Goal: Task Accomplishment & Management: Manage account settings

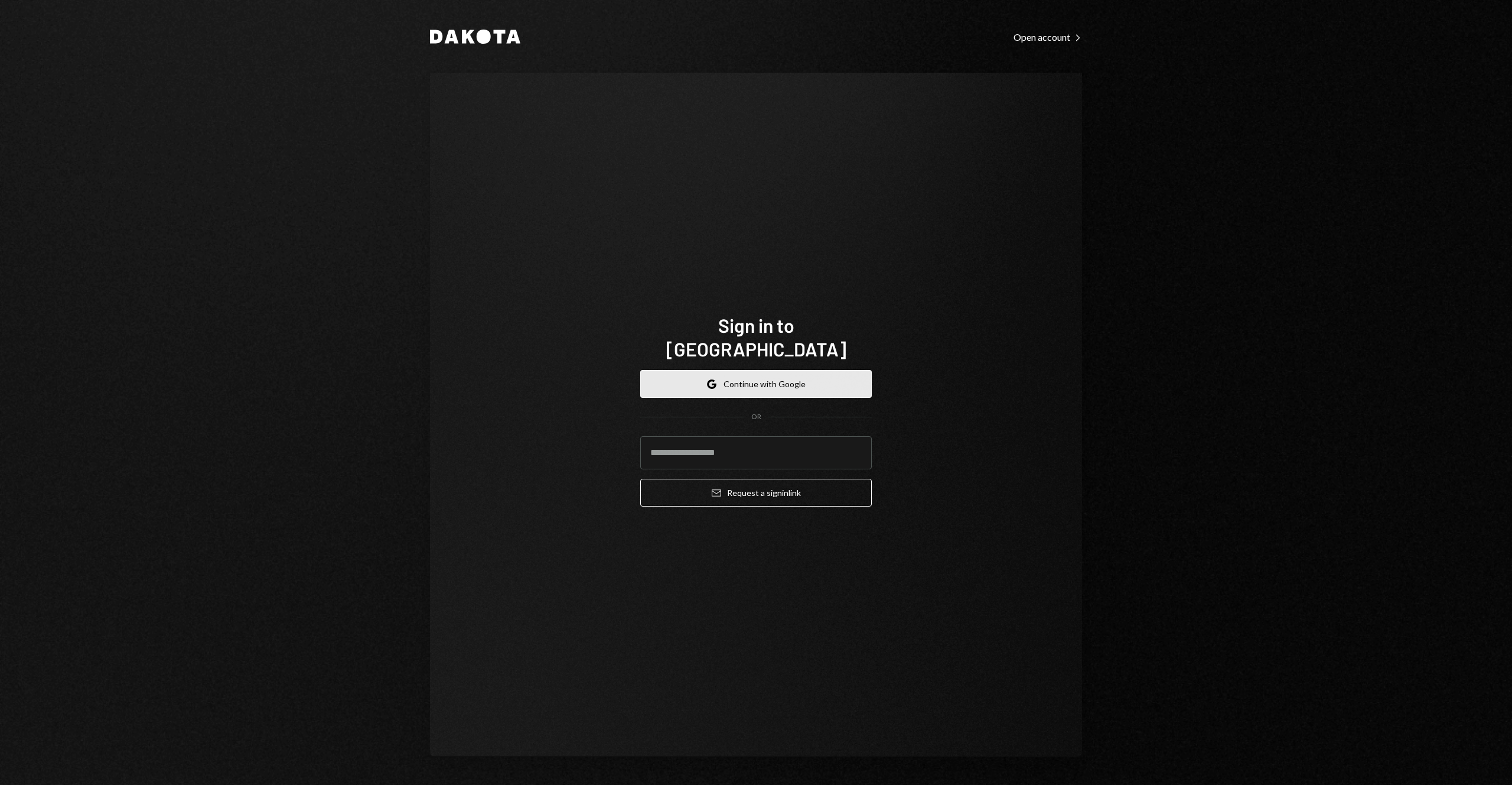
click at [715, 380] on icon "Google" at bounding box center [711, 384] width 9 height 9
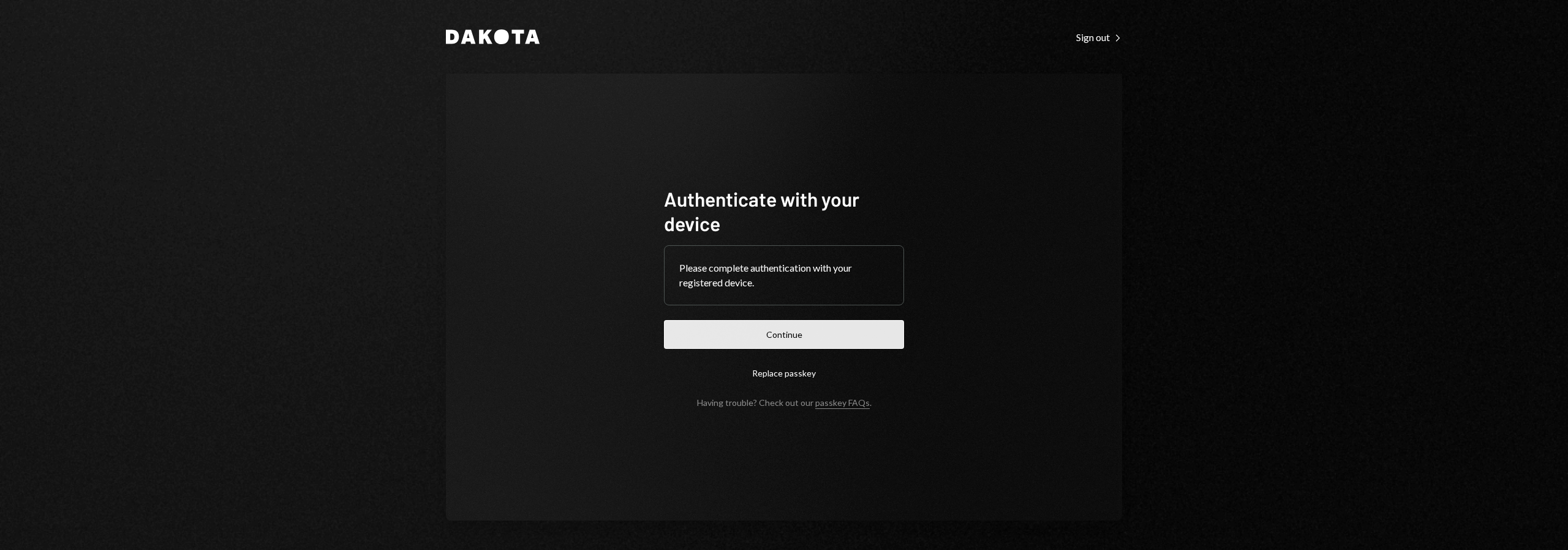
click at [677, 331] on button "Continue" at bounding box center [784, 334] width 240 height 29
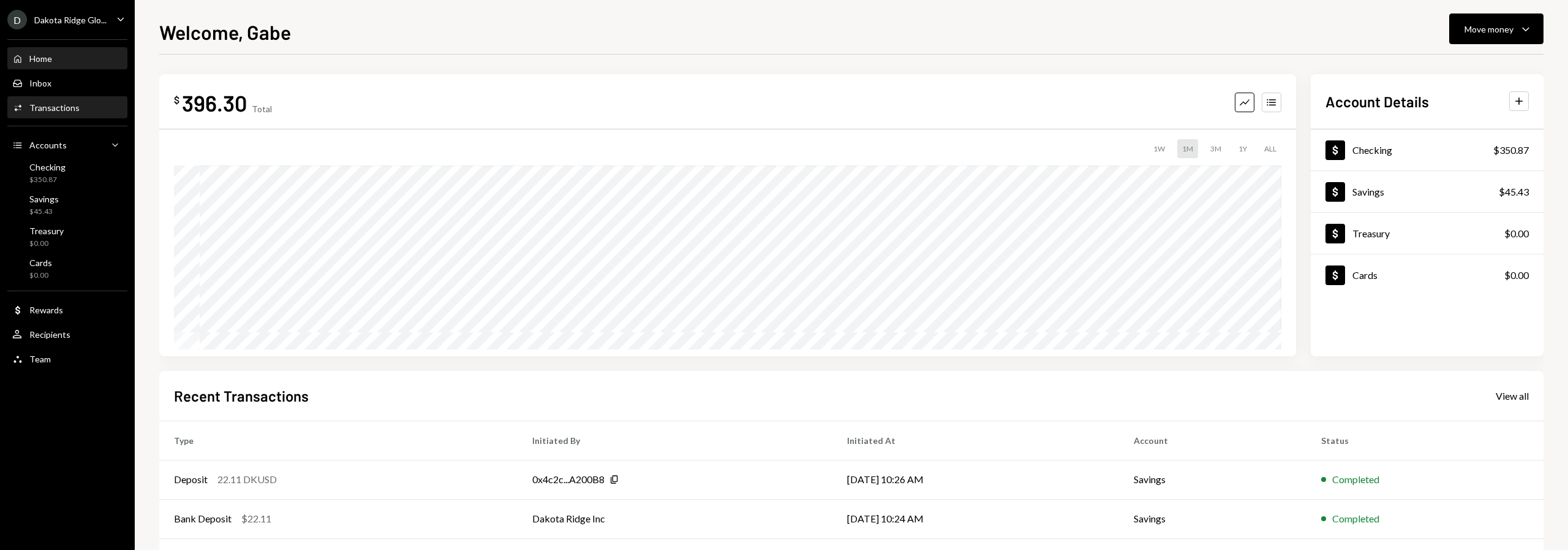
click at [36, 106] on div "Transactions" at bounding box center [55, 108] width 50 height 10
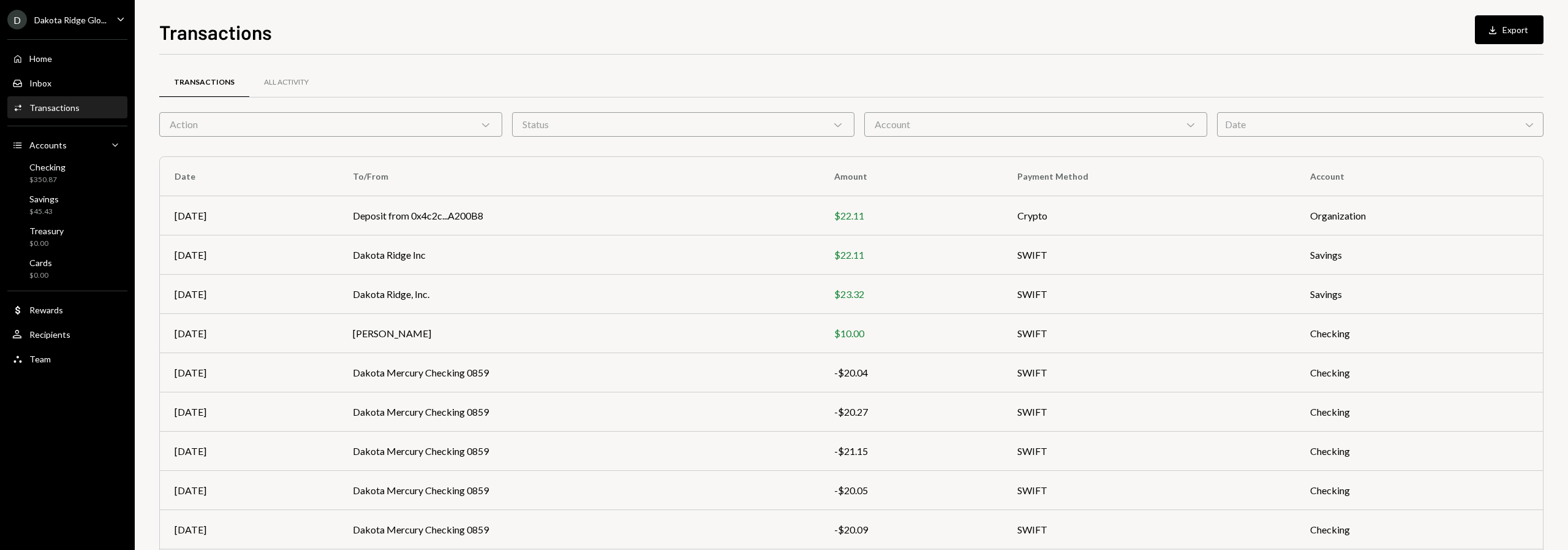
click at [72, 21] on div "Dakota Ridge Glo..." at bounding box center [70, 20] width 72 height 10
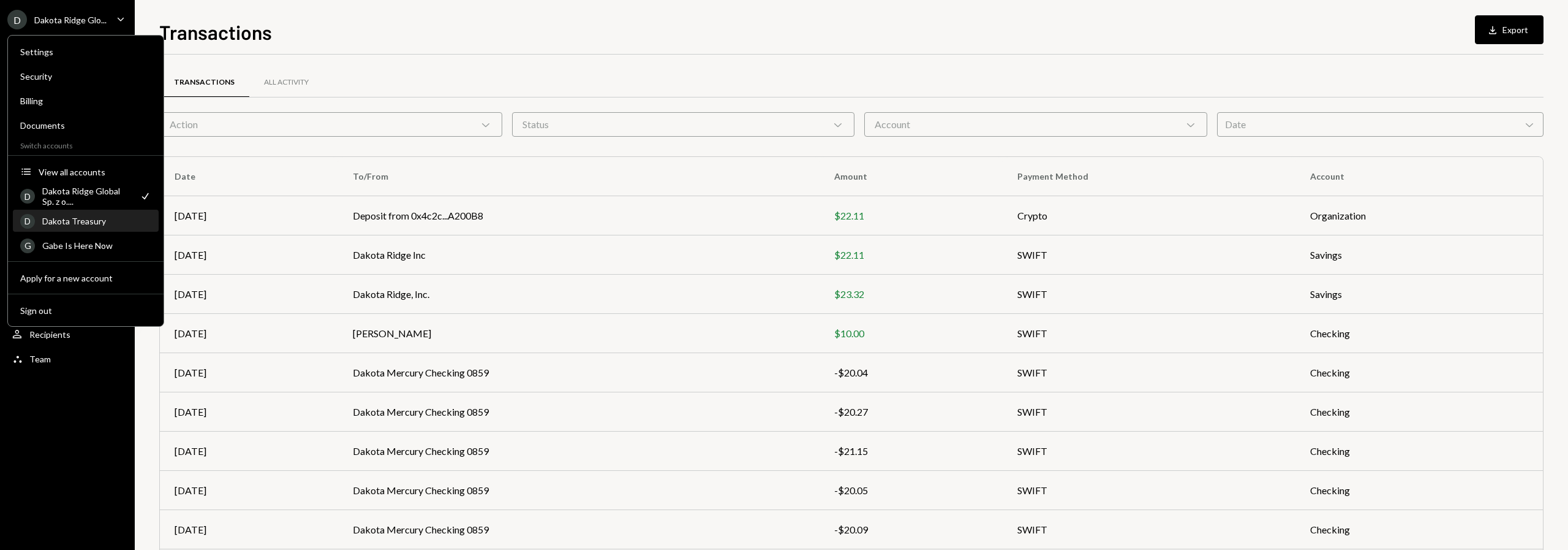
click at [103, 217] on div "Dakota Treasury" at bounding box center [97, 221] width 109 height 10
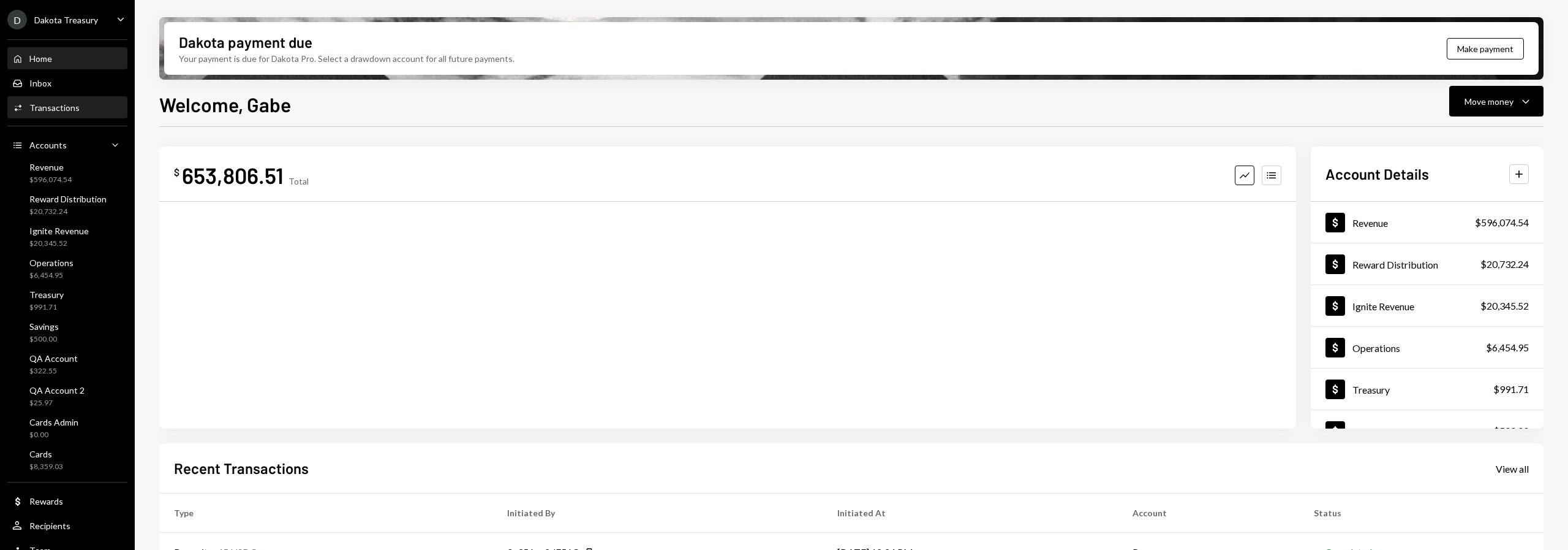
click at [50, 105] on div "Transactions" at bounding box center [55, 108] width 50 height 10
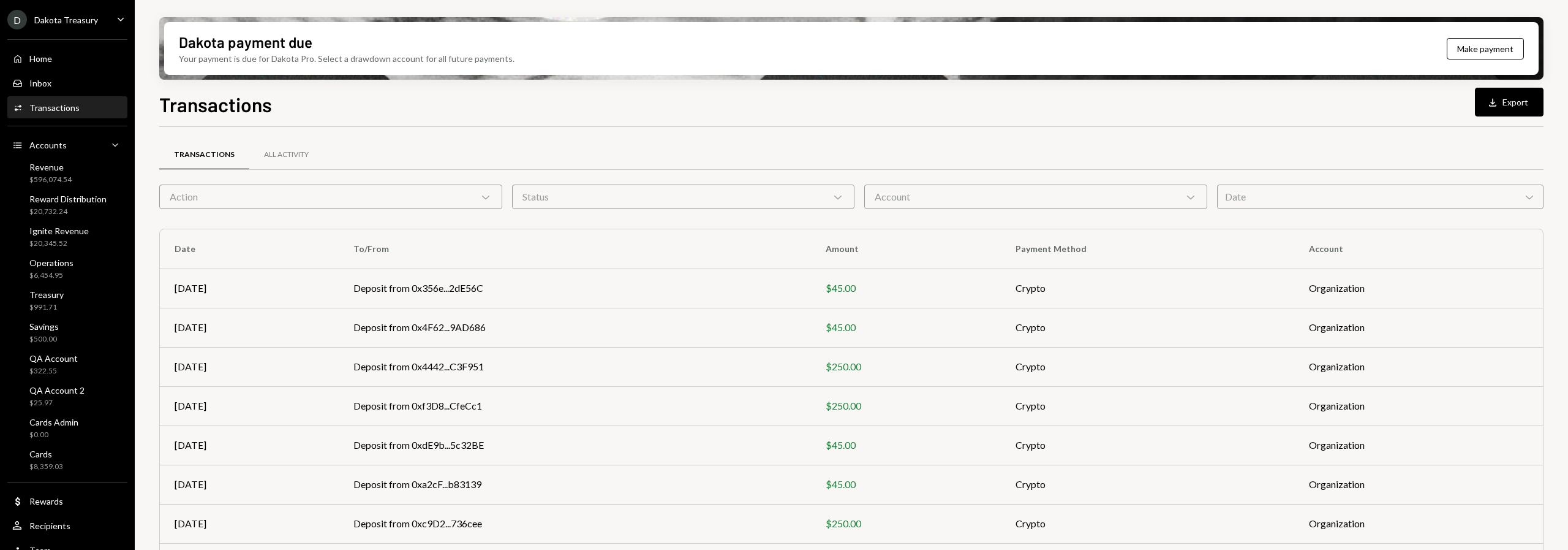
click at [271, 183] on div "Transactions All Activity" at bounding box center [852, 161] width 1385 height 45
click at [286, 208] on div "Action Chevron Down" at bounding box center [331, 197] width 343 height 24
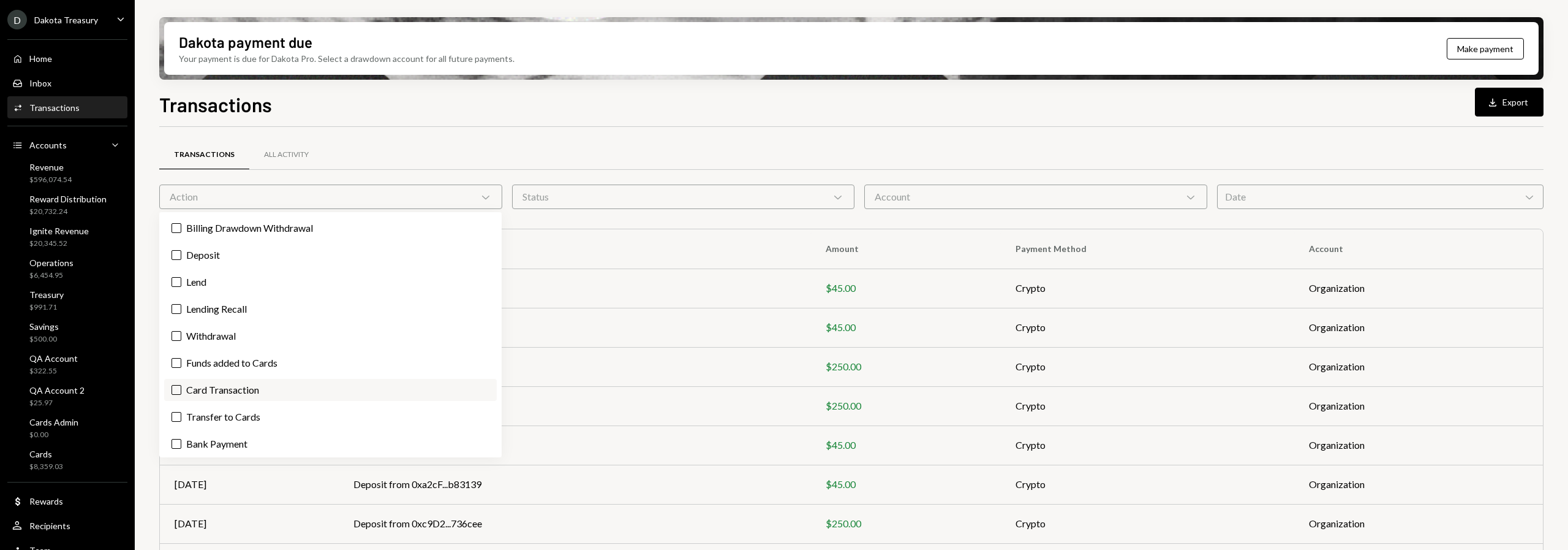
click at [279, 393] on label "Card Transaction" at bounding box center [330, 390] width 332 height 22
click at [182, 393] on button "Card Transaction" at bounding box center [176, 390] width 10 height 10
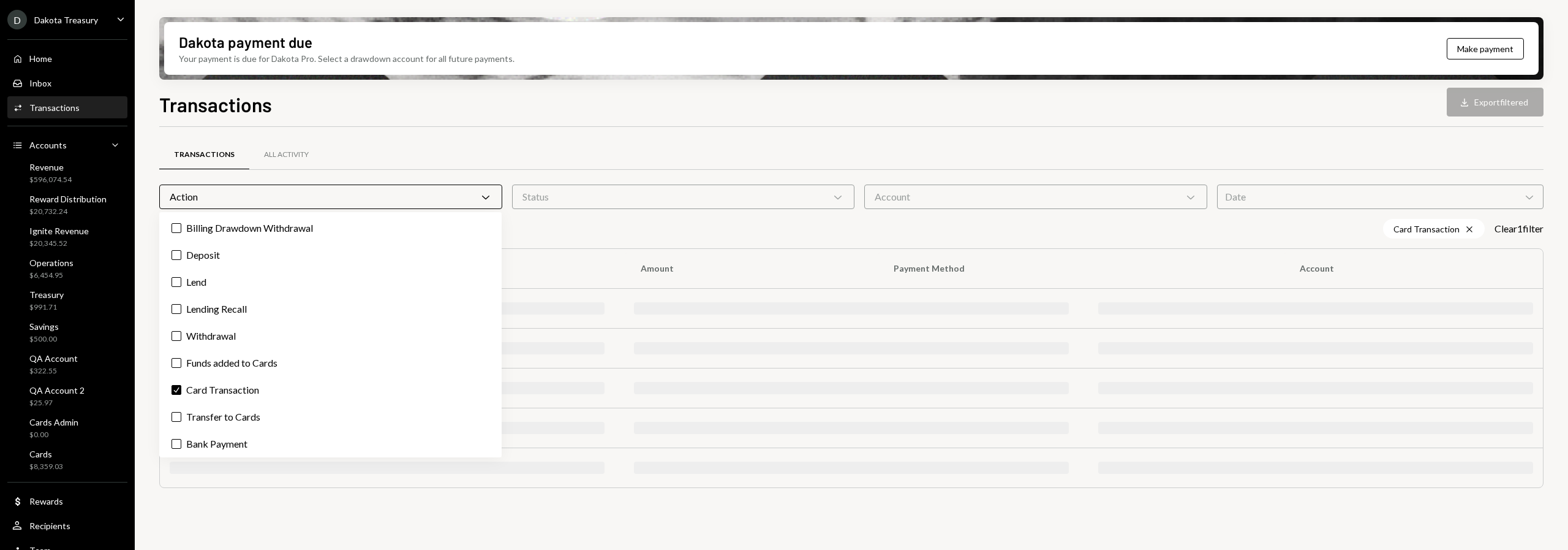
click at [587, 152] on div "Transactions All Activity" at bounding box center [852, 155] width 1385 height 31
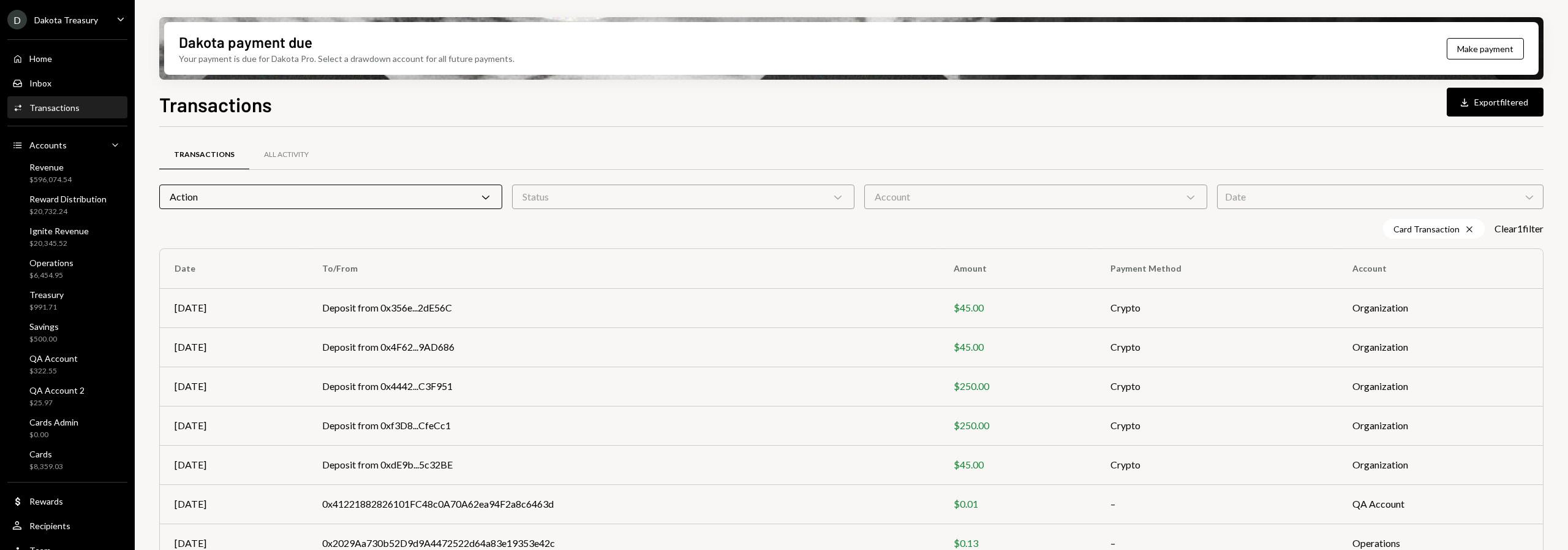
click at [373, 205] on div "Action Chevron Down" at bounding box center [331, 197] width 343 height 24
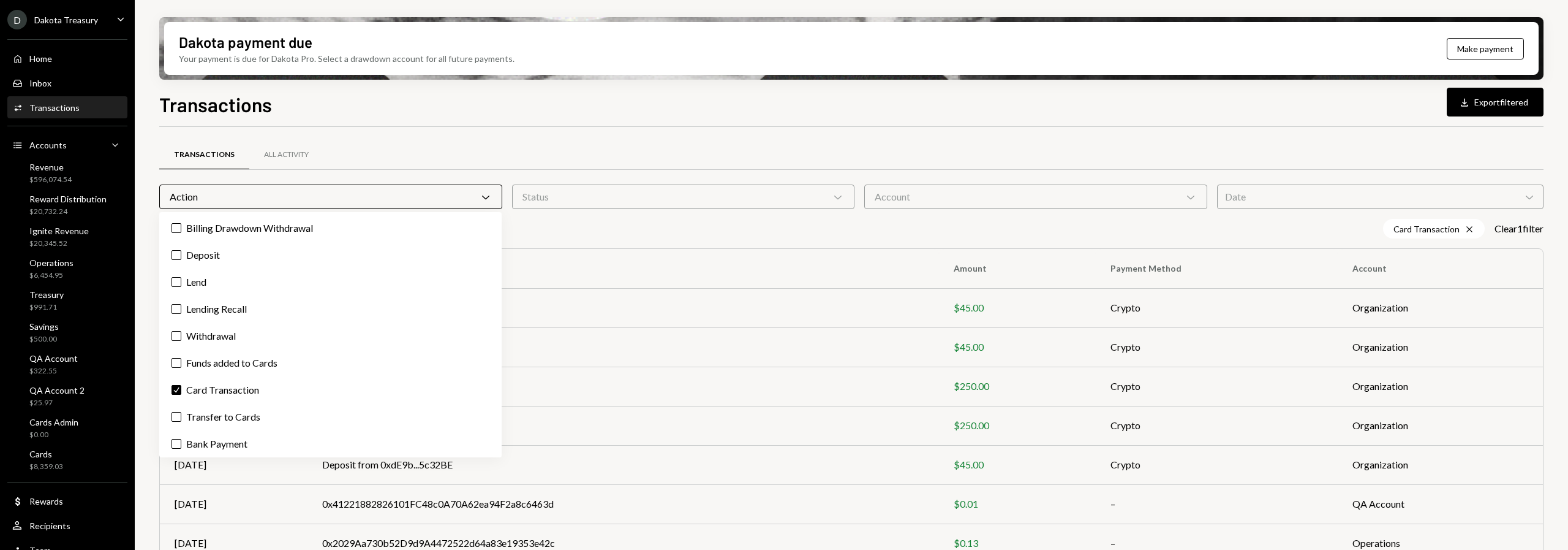
click at [520, 132] on div "Transactions All Activity Action Chevron Down Status Chevron Down Account Chevr…" at bounding box center [852, 430] width 1385 height 605
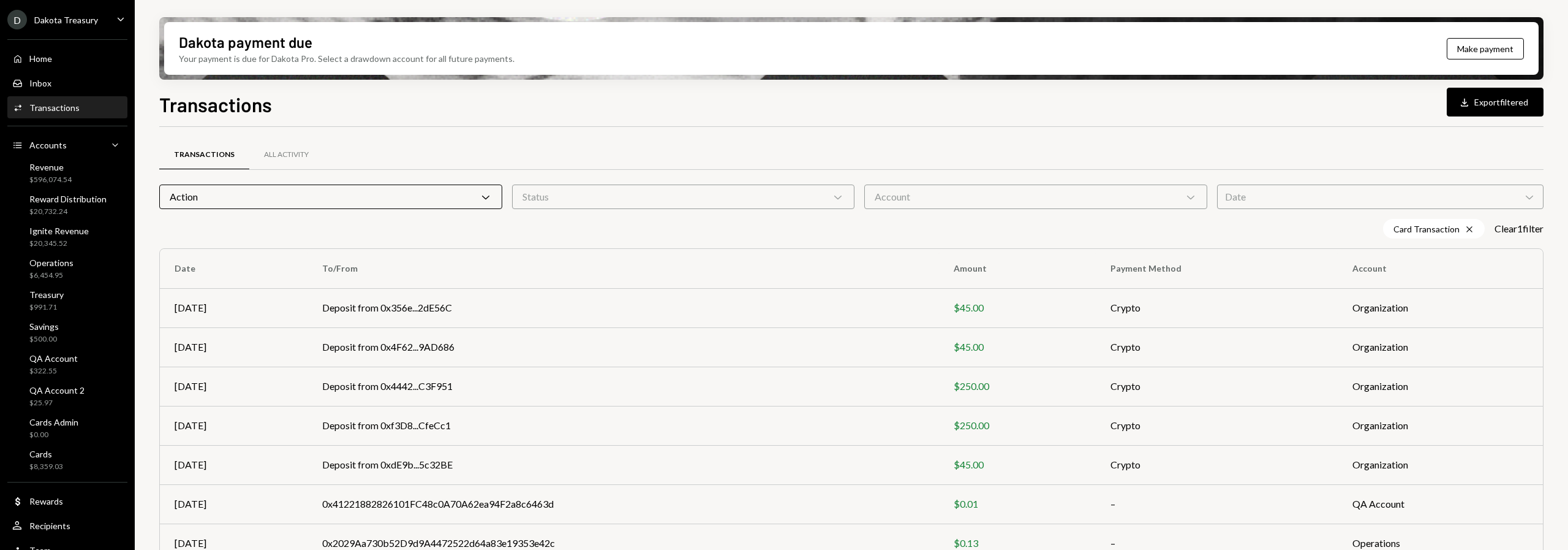
click at [352, 200] on div "Action Chevron Down" at bounding box center [331, 197] width 343 height 24
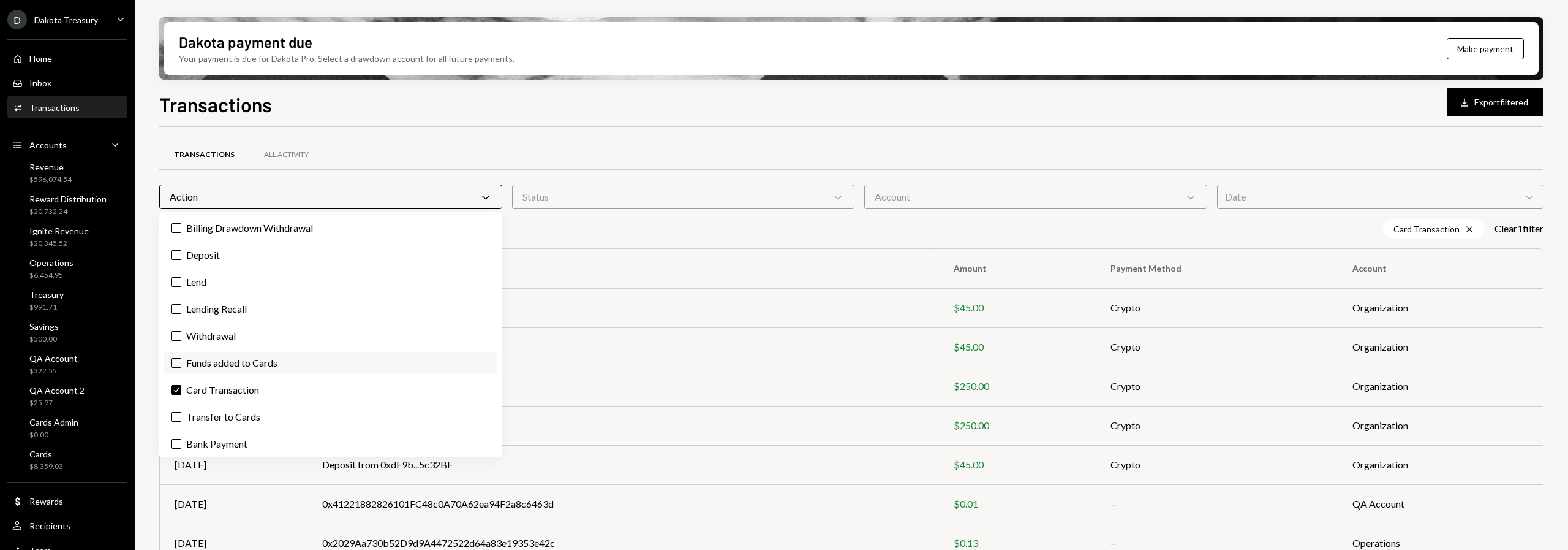
drag, startPoint x: 258, startPoint y: 384, endPoint x: 261, endPoint y: 367, distance: 17.3
click at [258, 384] on label "Check Card Transaction" at bounding box center [330, 390] width 332 height 22
click at [182, 385] on button "Check" at bounding box center [176, 390] width 10 height 10
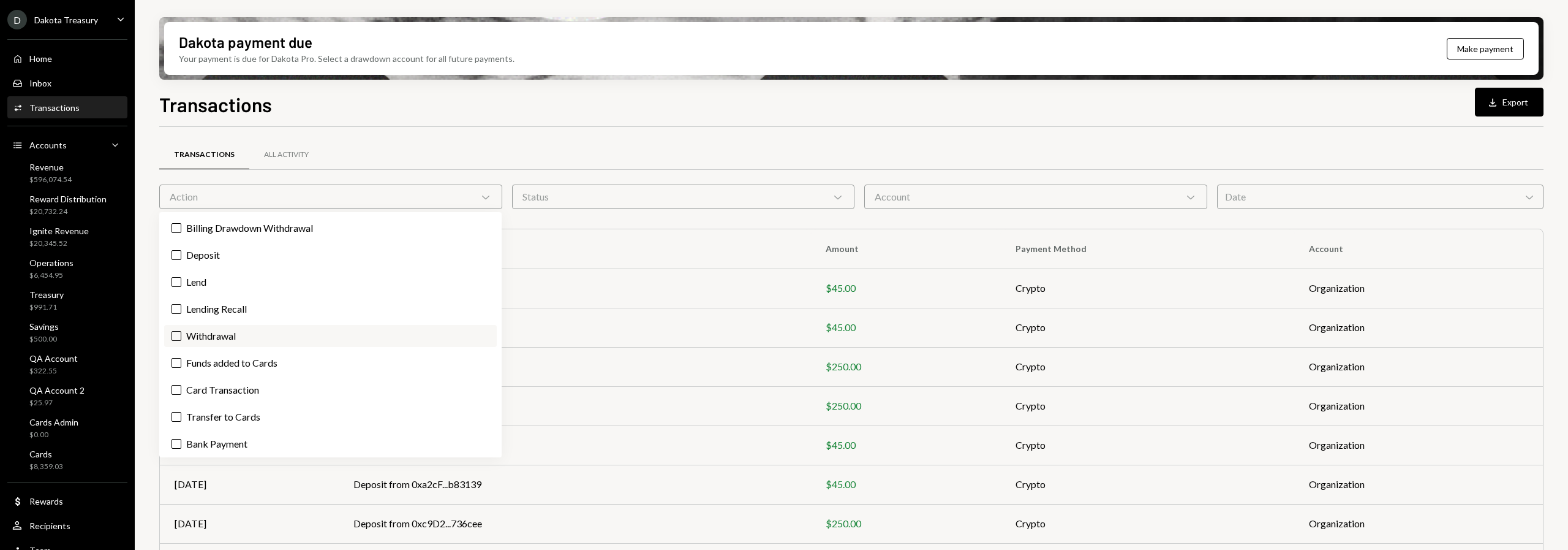
click at [271, 336] on label "Withdrawal" at bounding box center [330, 336] width 332 height 22
click at [182, 336] on button "Withdrawal" at bounding box center [176, 336] width 10 height 10
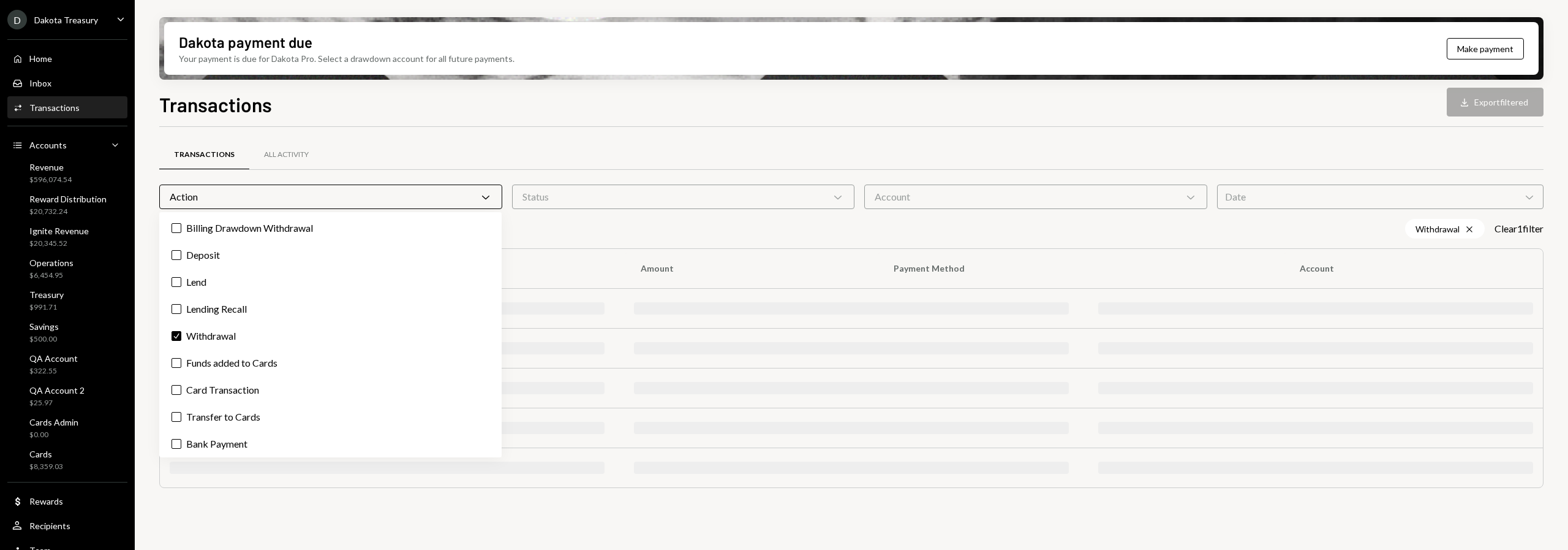
click at [494, 107] on div "Transactions Download Export filtered" at bounding box center [852, 103] width 1385 height 27
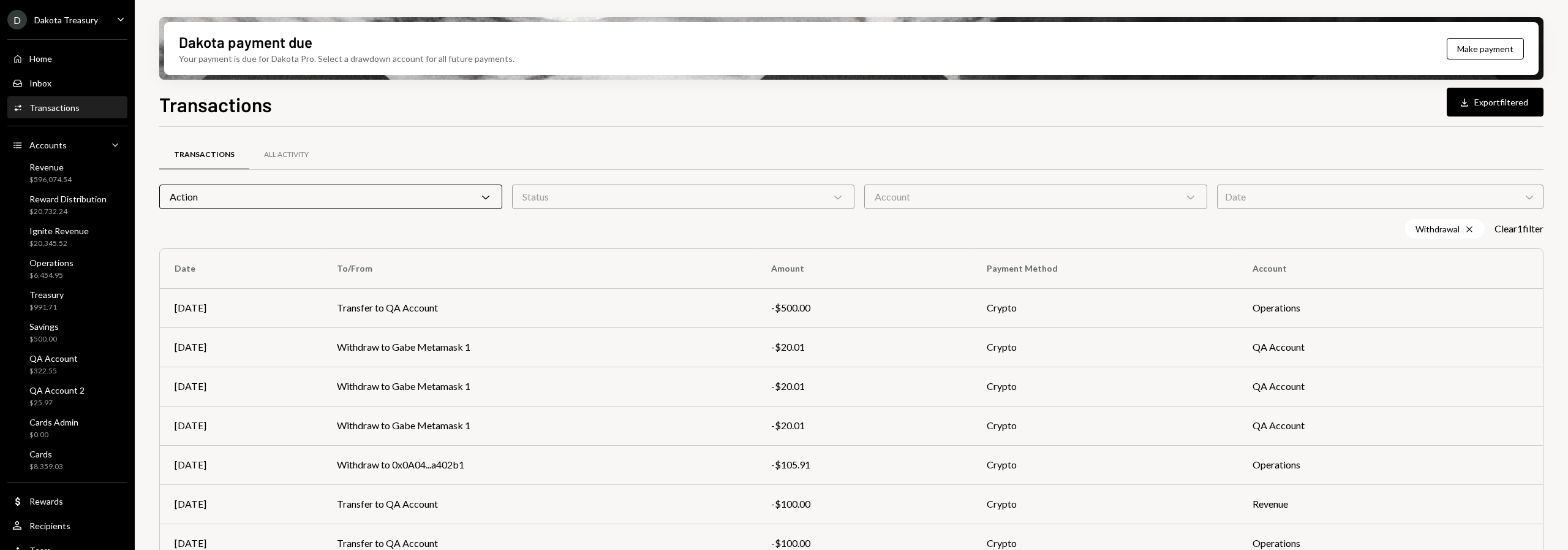
click at [321, 203] on div "Action Chevron Down" at bounding box center [331, 197] width 343 height 24
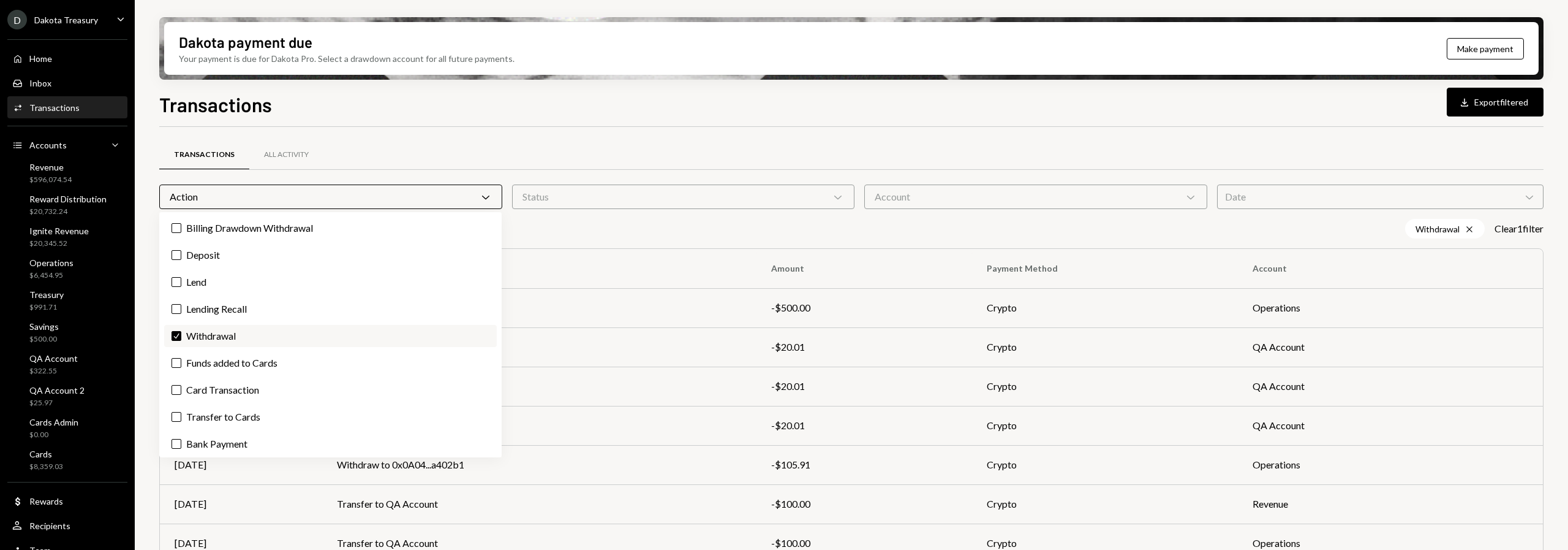
click at [225, 340] on label "Check Withdrawal" at bounding box center [330, 336] width 332 height 22
click at [182, 340] on button "Check" at bounding box center [176, 336] width 10 height 10
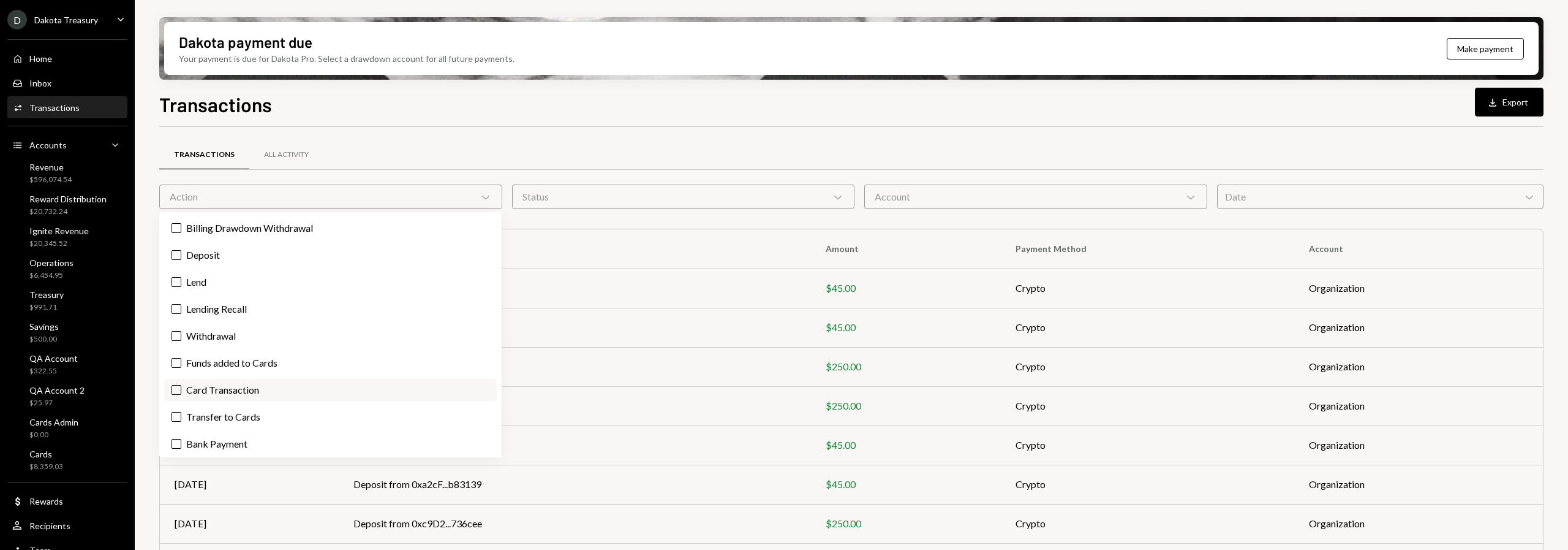
click at [216, 388] on label "Card Transaction" at bounding box center [330, 390] width 332 height 22
click at [182, 388] on button "Card Transaction" at bounding box center [176, 390] width 10 height 10
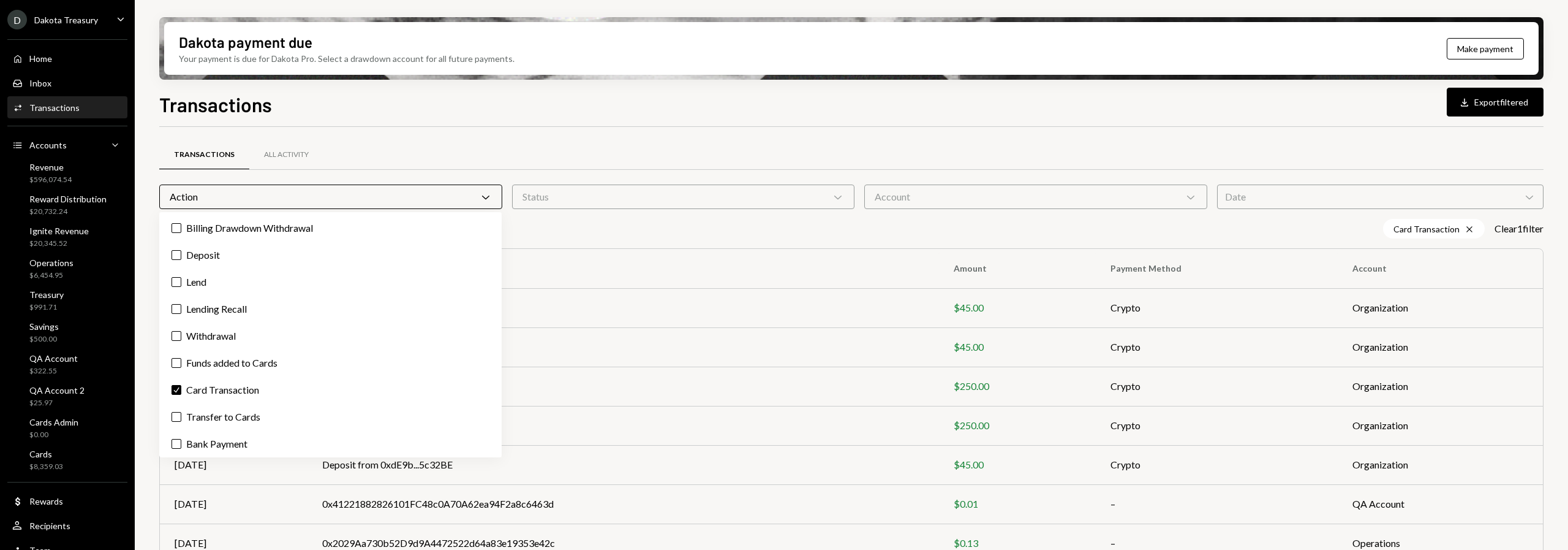
click at [530, 139] on div "Transactions All Activity" at bounding box center [852, 155] width 1385 height 31
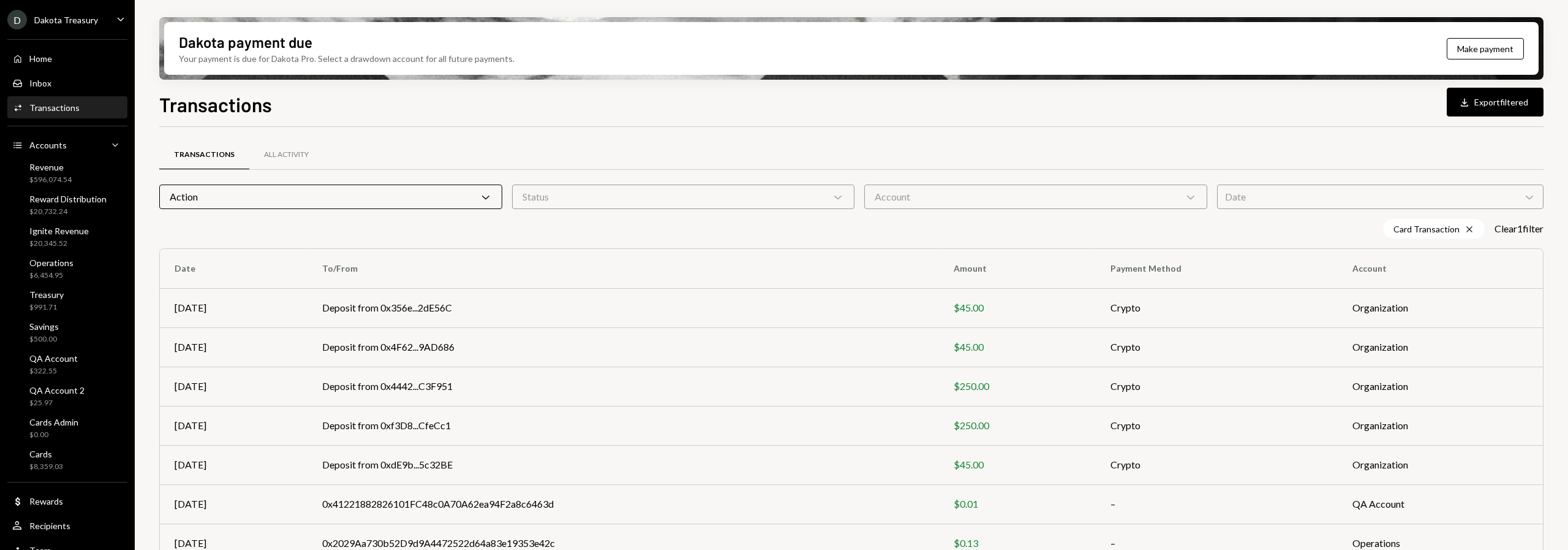
click at [538, 105] on div "Transactions Download Export filtered" at bounding box center [852, 103] width 1385 height 27
click at [341, 194] on div "Action Chevron Down" at bounding box center [331, 197] width 343 height 24
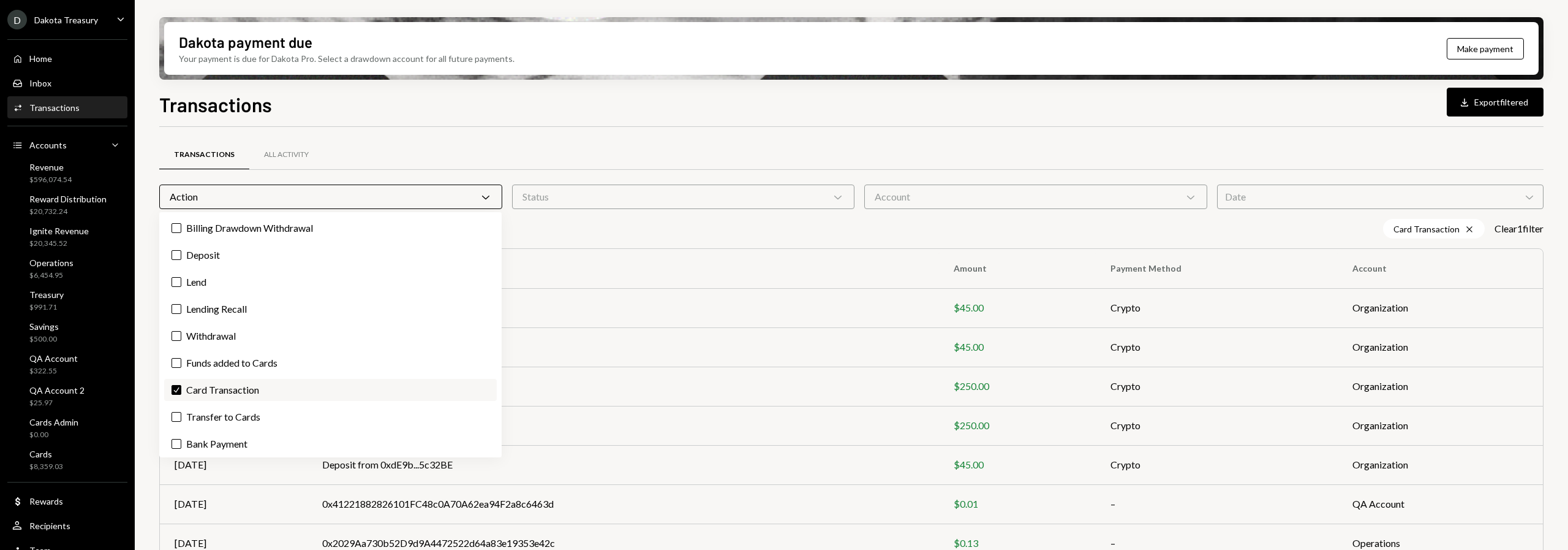
click at [253, 384] on label "Check Card Transaction" at bounding box center [330, 390] width 332 height 22
click at [182, 385] on button "Check" at bounding box center [176, 390] width 10 height 10
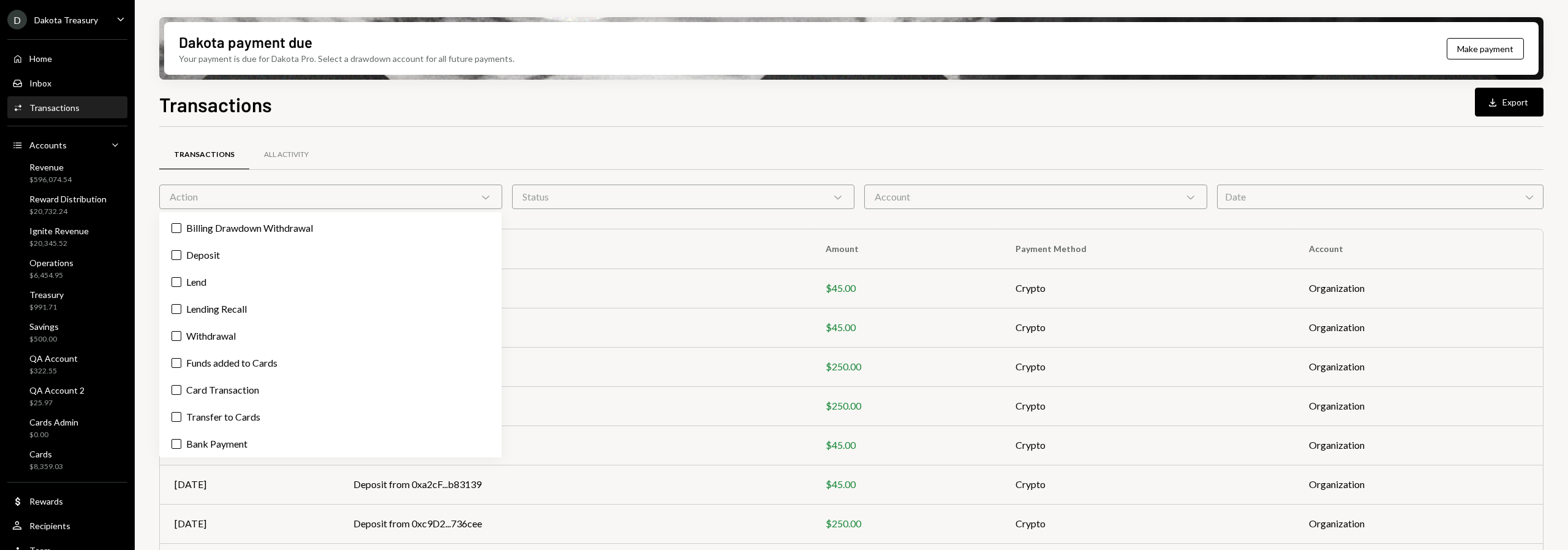
click at [504, 115] on div "Transactions Download Export" at bounding box center [852, 103] width 1385 height 27
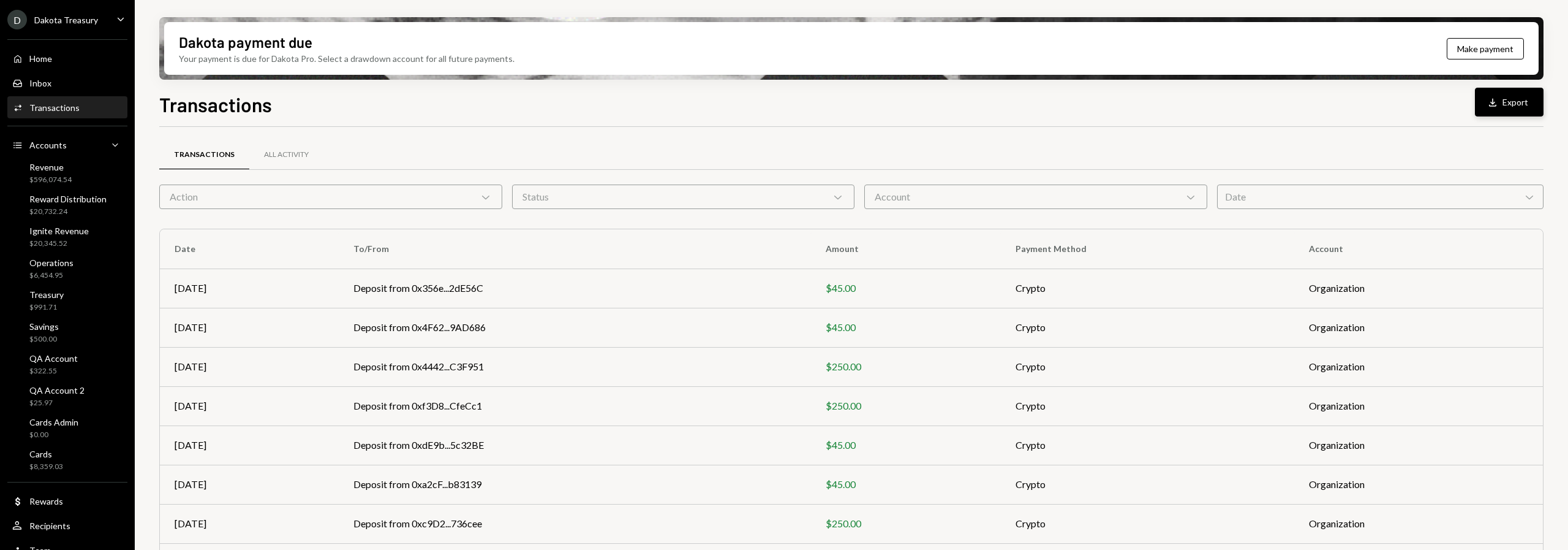
click at [1499, 102] on icon "Download" at bounding box center [1493, 102] width 13 height 13
drag, startPoint x: 364, startPoint y: 103, endPoint x: 250, endPoint y: 103, distance: 114.0
click at [362, 103] on div "Transactions Download Export" at bounding box center [852, 103] width 1385 height 27
click at [180, 106] on h1 "Transactions" at bounding box center [216, 103] width 113 height 24
click at [66, 27] on div "D Dakota Treasury" at bounding box center [52, 19] width 91 height 20
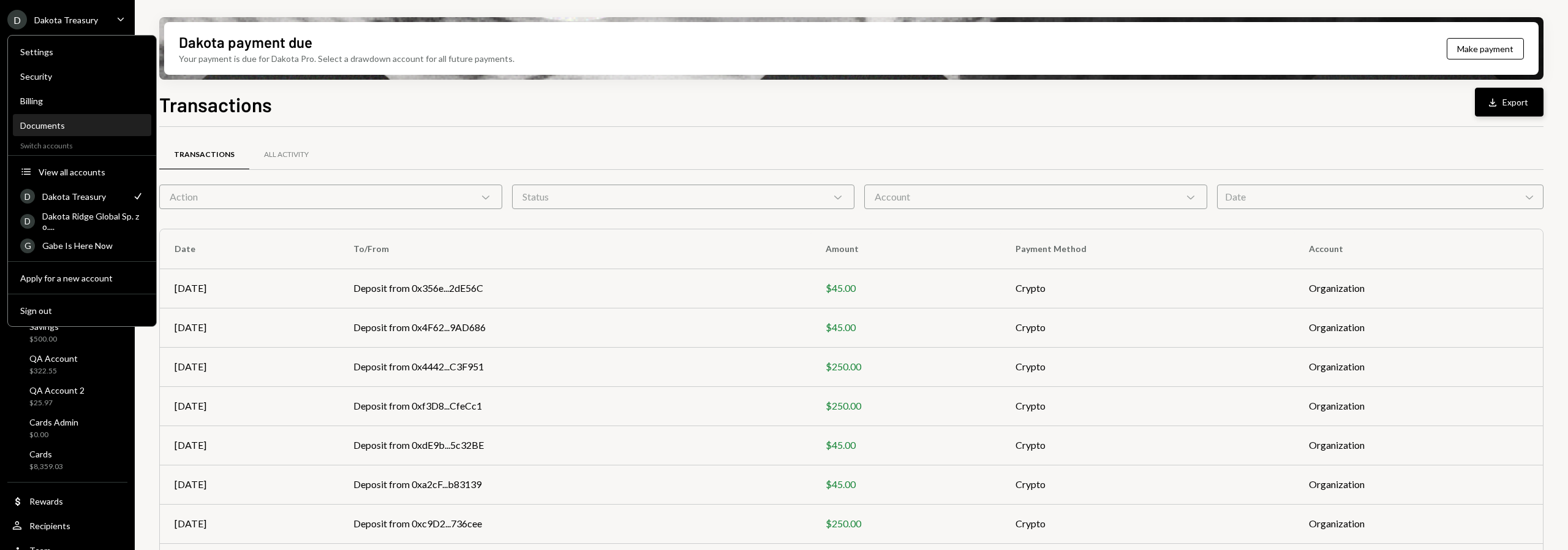
click at [54, 133] on div "Documents" at bounding box center [82, 126] width 124 height 21
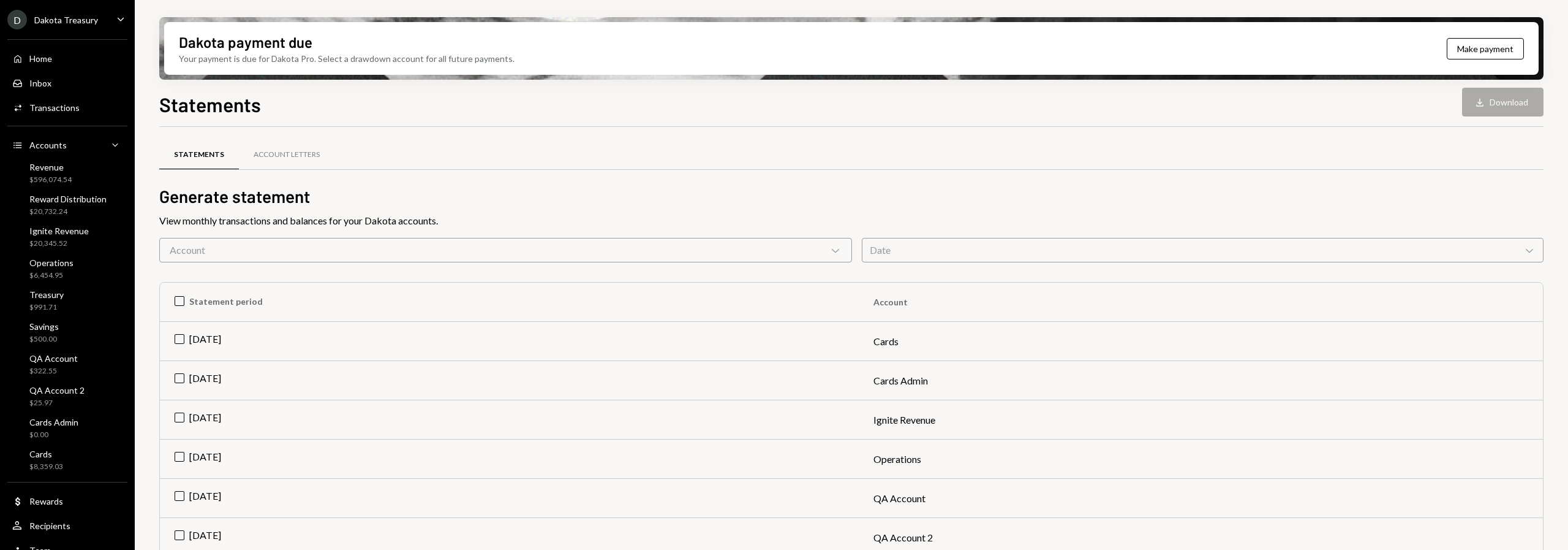
click at [329, 260] on div "Account Chevron Down" at bounding box center [506, 250] width 693 height 24
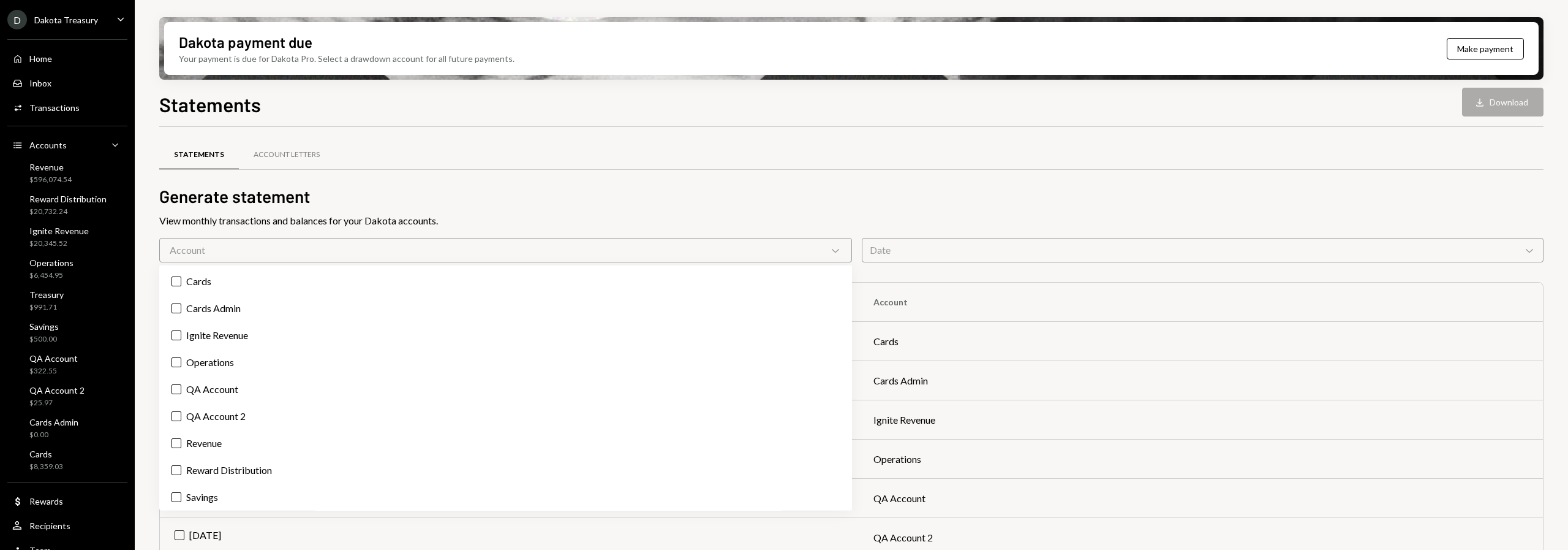
click at [250, 259] on div "Account Chevron Down" at bounding box center [506, 250] width 693 height 24
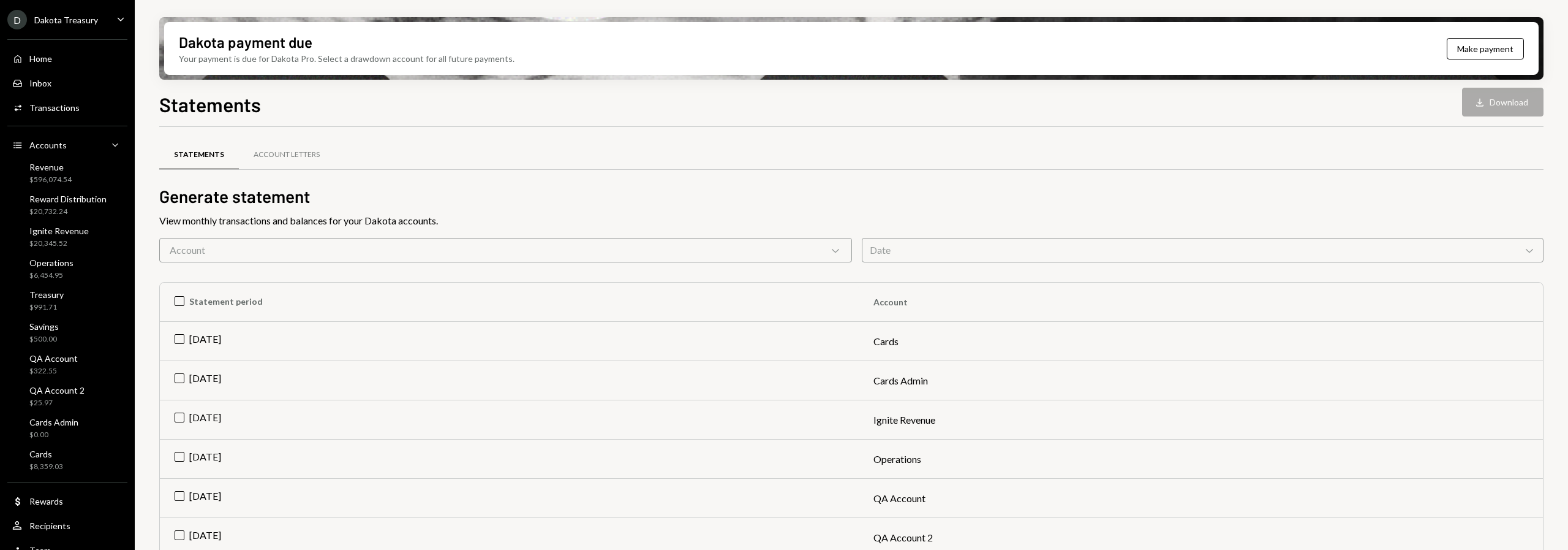
click at [261, 246] on div "Account Chevron Down" at bounding box center [506, 250] width 693 height 24
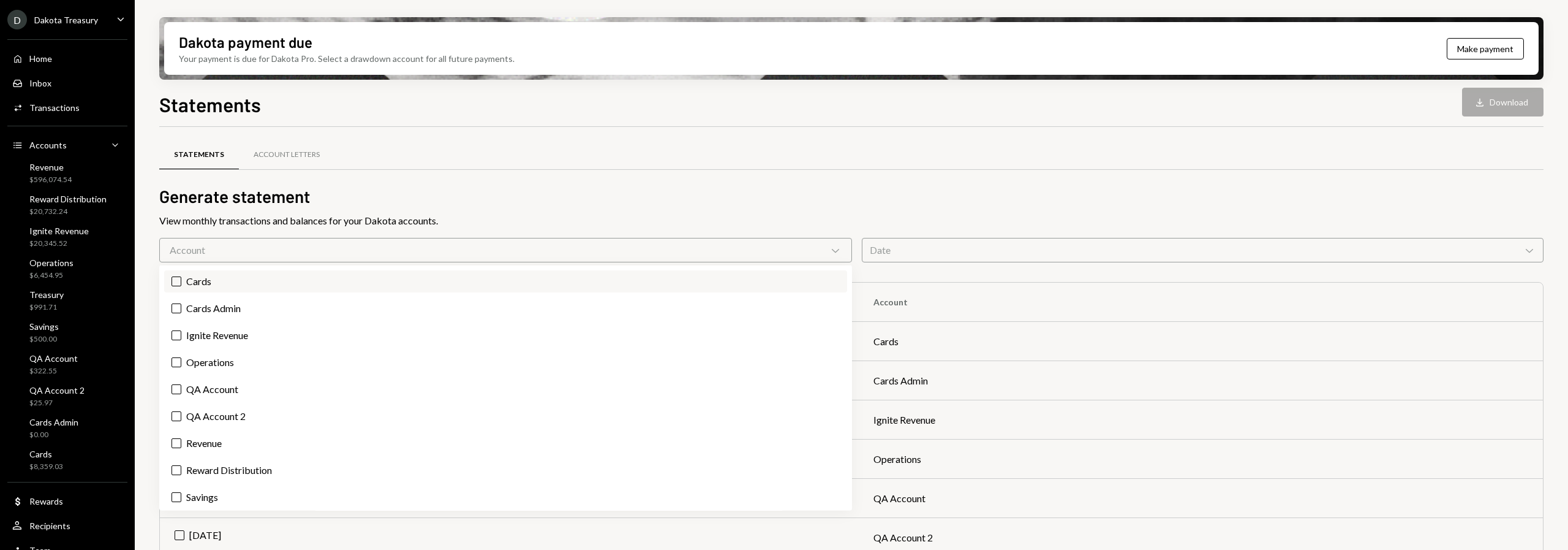
click at [246, 285] on label "Cards" at bounding box center [505, 282] width 683 height 22
click at [182, 285] on button "Cards" at bounding box center [176, 281] width 10 height 10
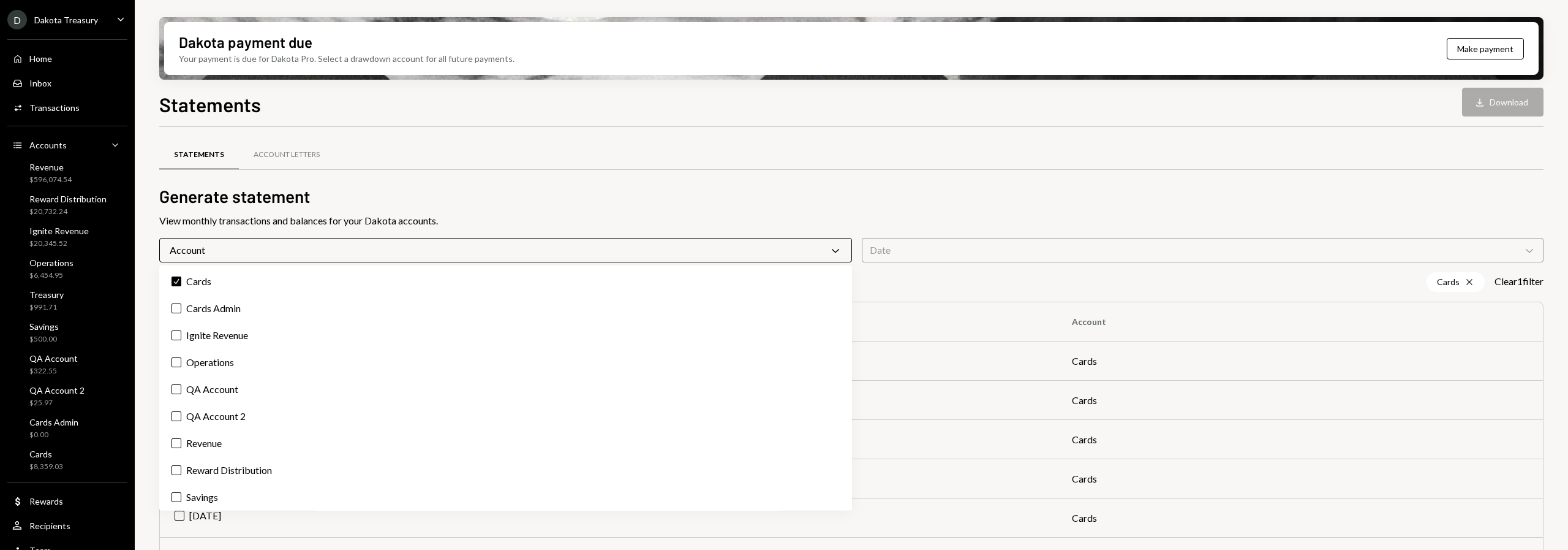
drag, startPoint x: 454, startPoint y: 188, endPoint x: 444, endPoint y: 196, distance: 12.8
click at [459, 186] on h2 "Generate statement" at bounding box center [852, 197] width 1385 height 24
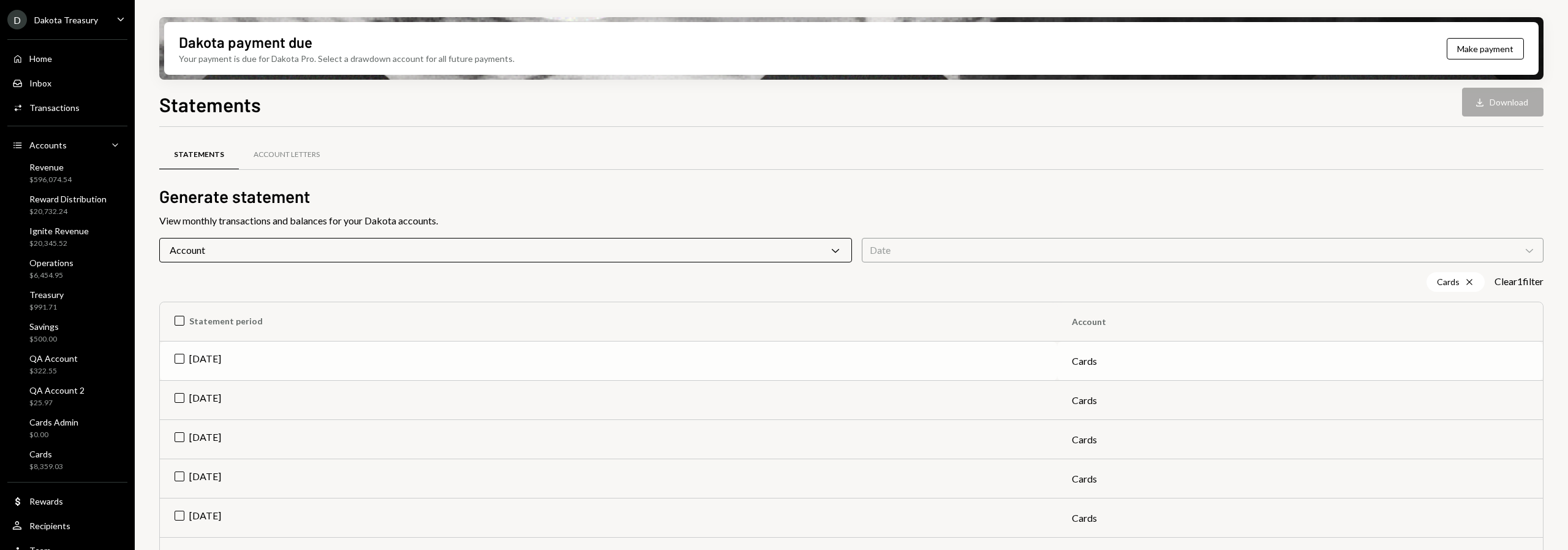
click at [1151, 364] on td "Cards" at bounding box center [1301, 361] width 486 height 39
click at [1510, 101] on button "Download Download" at bounding box center [1503, 102] width 81 height 29
click at [309, 264] on div "Statements Account Letters Generate statement View monthly transactions and bal…" at bounding box center [852, 374] width 1385 height 455
click at [262, 258] on div "Account Chevron Down" at bounding box center [506, 250] width 693 height 24
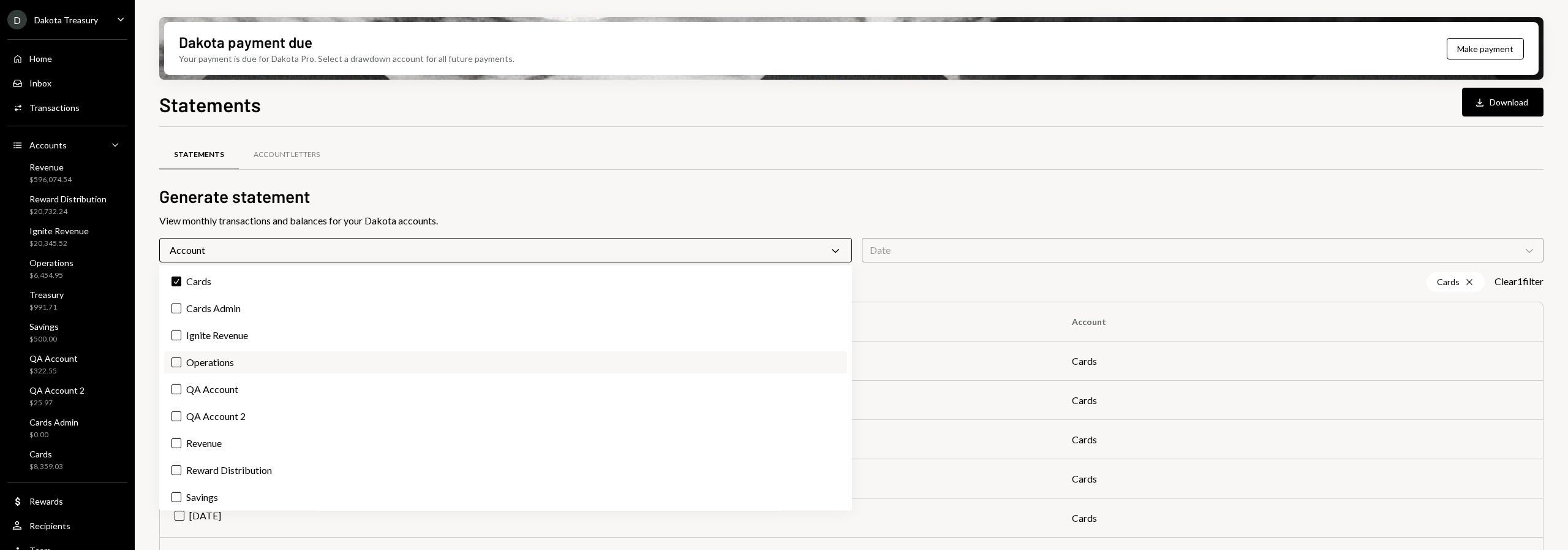
click at [215, 358] on label "Operations" at bounding box center [505, 362] width 683 height 22
click at [182, 358] on button "Operations" at bounding box center [176, 362] width 10 height 10
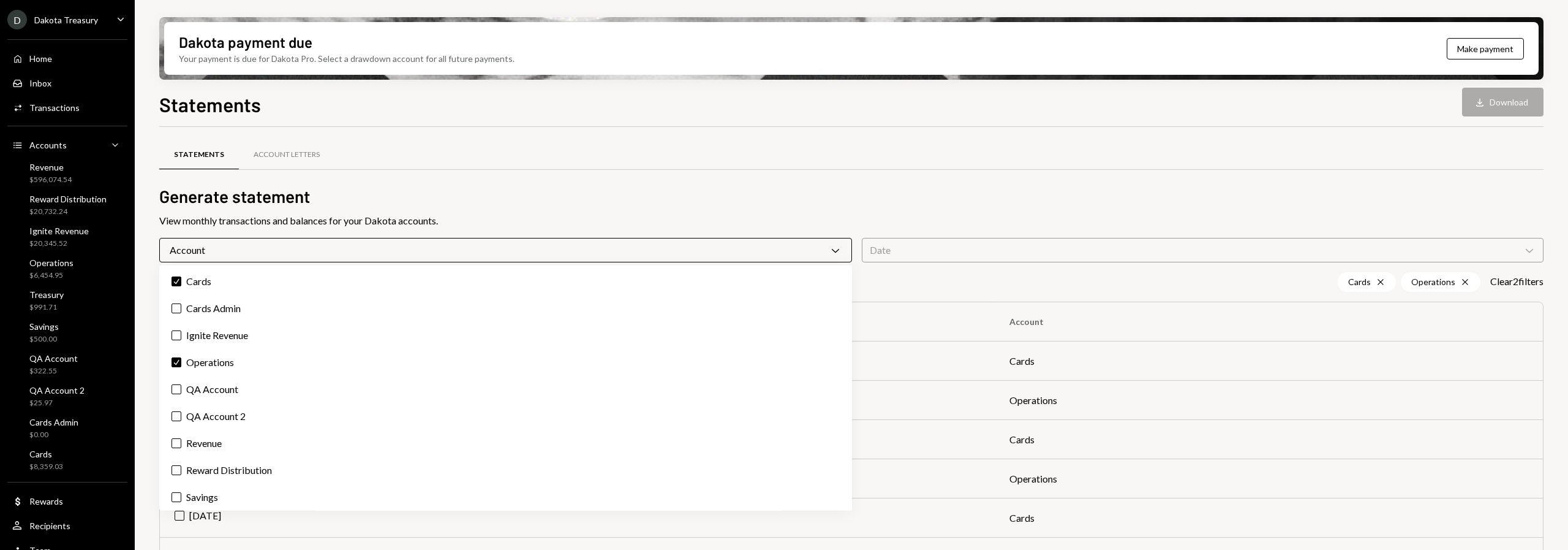
click at [490, 144] on div "Statements Account Letters" at bounding box center [852, 155] width 1385 height 31
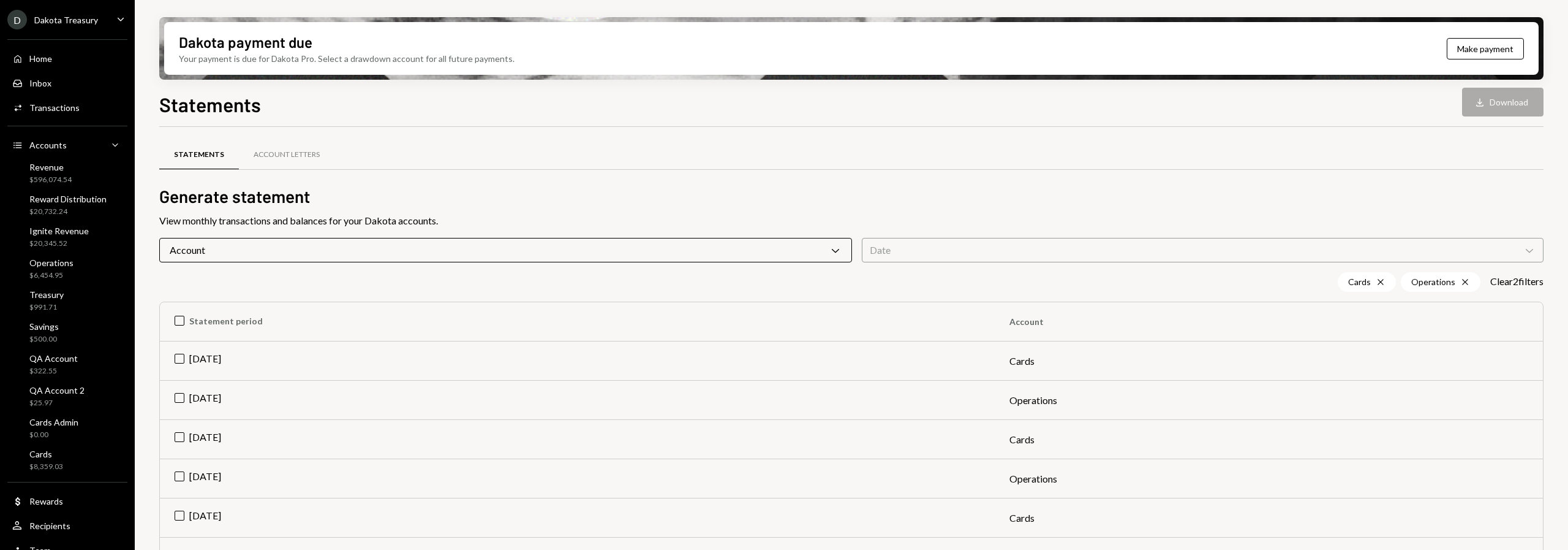
click at [201, 262] on div "Statements Account Letters Generate statement View monthly transactions and bal…" at bounding box center [852, 512] width 1385 height 730
click at [202, 257] on div "Account Chevron Down" at bounding box center [506, 250] width 693 height 24
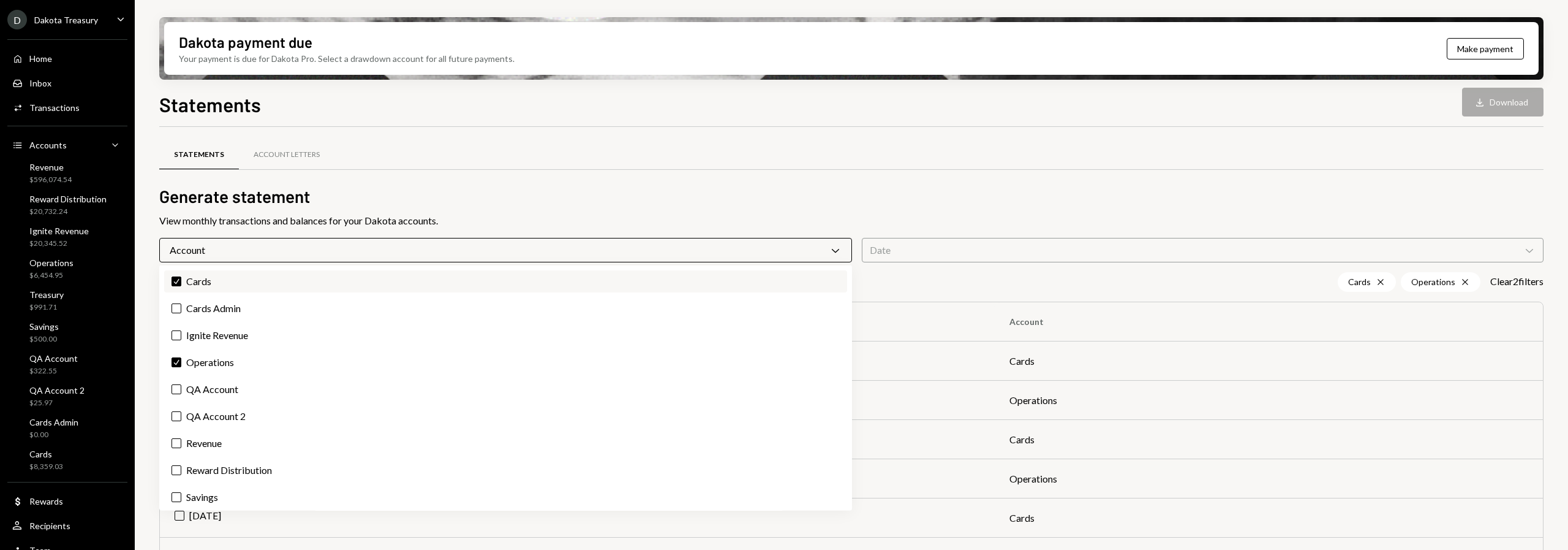
click at [195, 279] on label "Check Cards" at bounding box center [505, 282] width 683 height 22
click at [182, 279] on button "Check" at bounding box center [176, 281] width 10 height 10
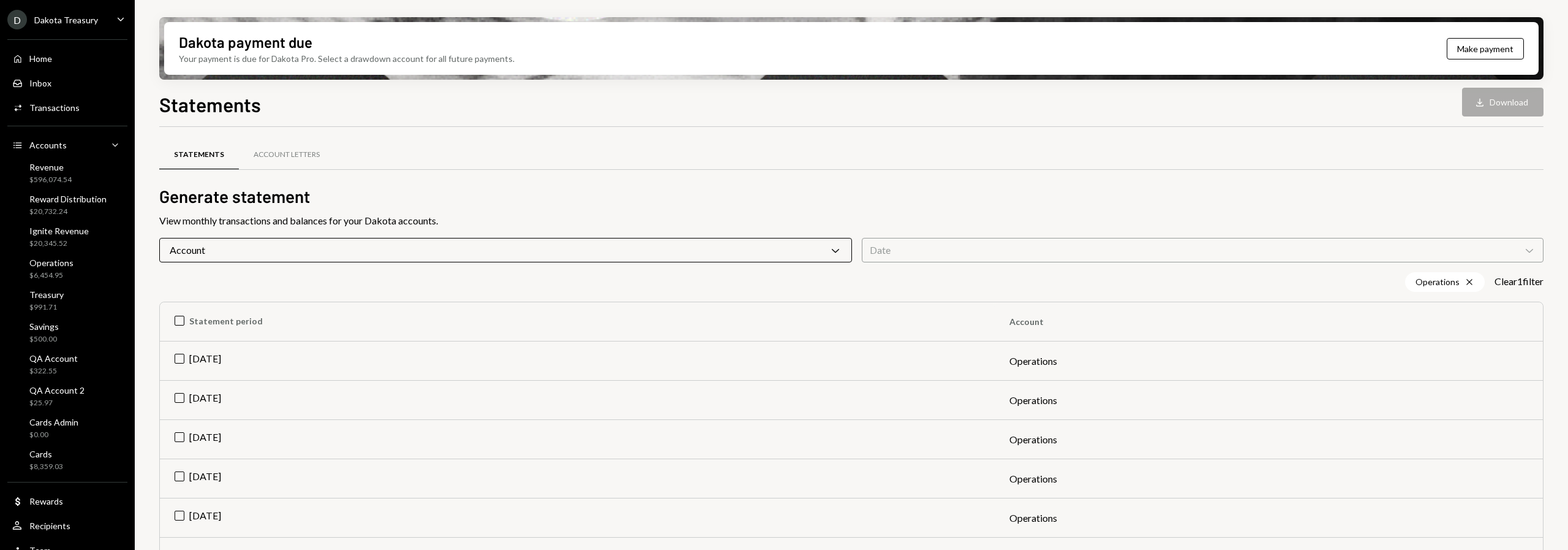
click at [414, 181] on div "Statements Account Letters" at bounding box center [852, 161] width 1385 height 45
click at [379, 353] on td "[DATE]" at bounding box center [577, 361] width 835 height 39
click at [1509, 111] on button "Download Download" at bounding box center [1503, 102] width 81 height 29
click at [1522, 103] on button "Download Download" at bounding box center [1503, 102] width 81 height 29
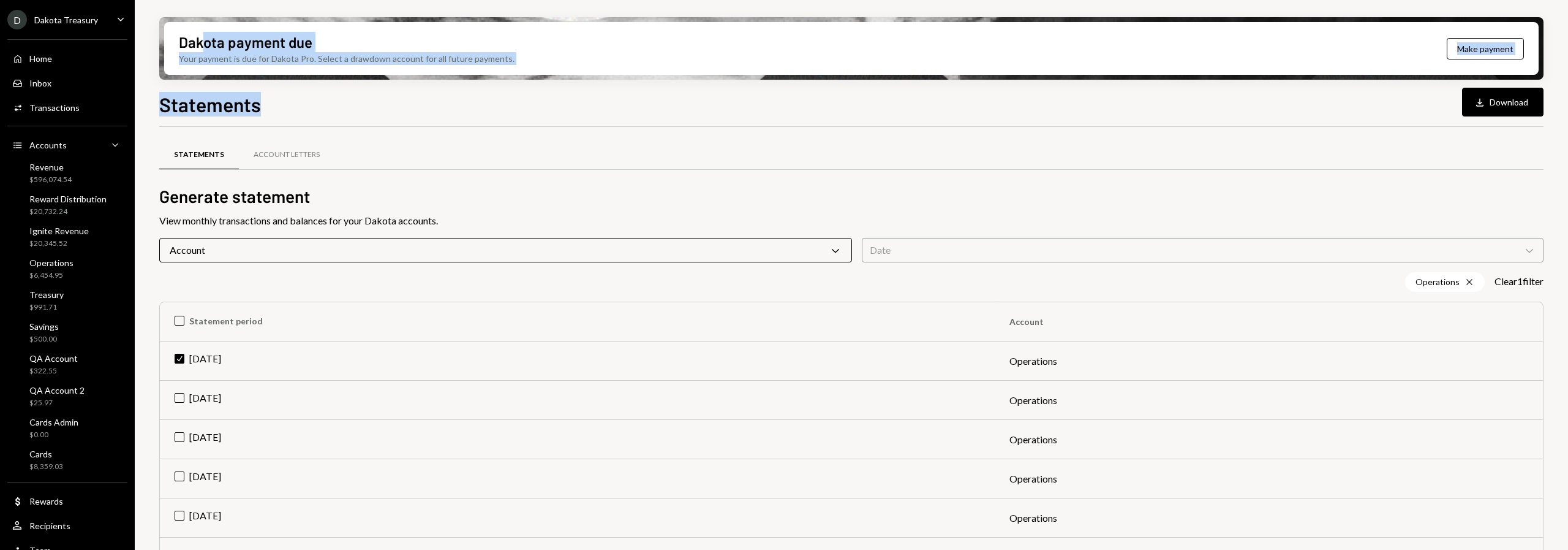
drag, startPoint x: 374, startPoint y: 112, endPoint x: 203, endPoint y: 45, distance: 183.7
click at [202, 46] on div "Dakota payment due Your payment is due for Dakota Pro. Select a drawdown accoun…" at bounding box center [851, 275] width 1434 height 550
click at [208, 40] on div "Dakota payment due" at bounding box center [245, 41] width 134 height 20
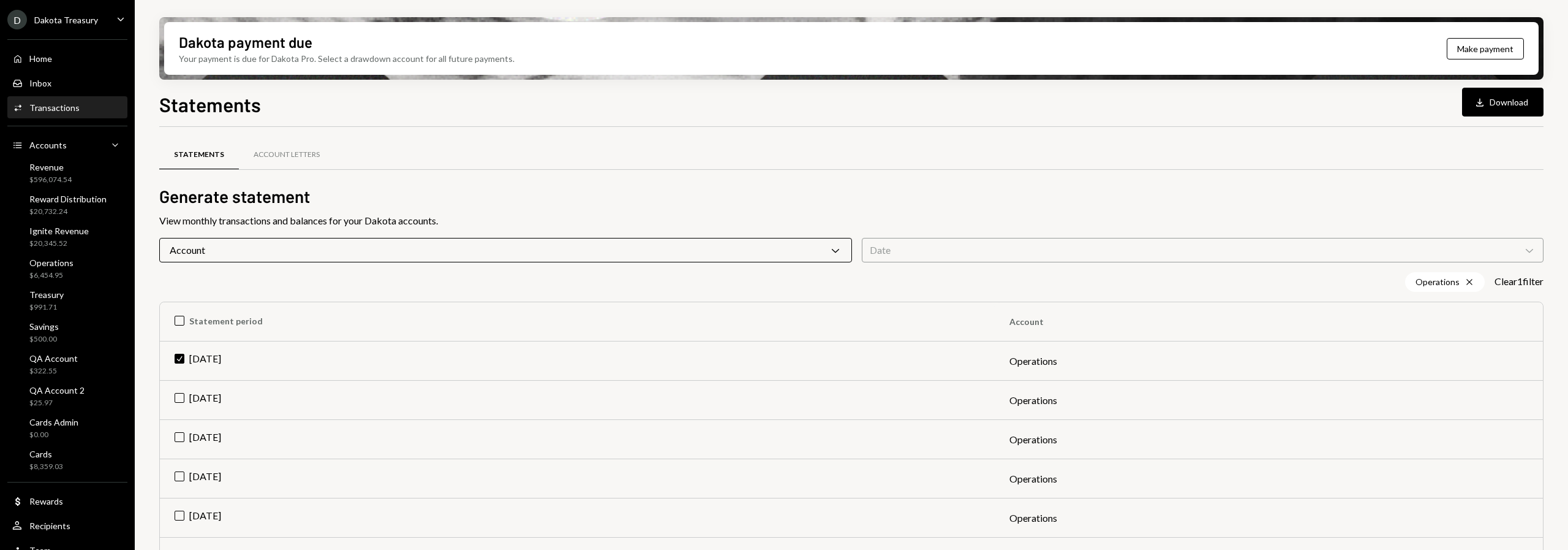
click at [59, 107] on div "Transactions" at bounding box center [55, 108] width 50 height 10
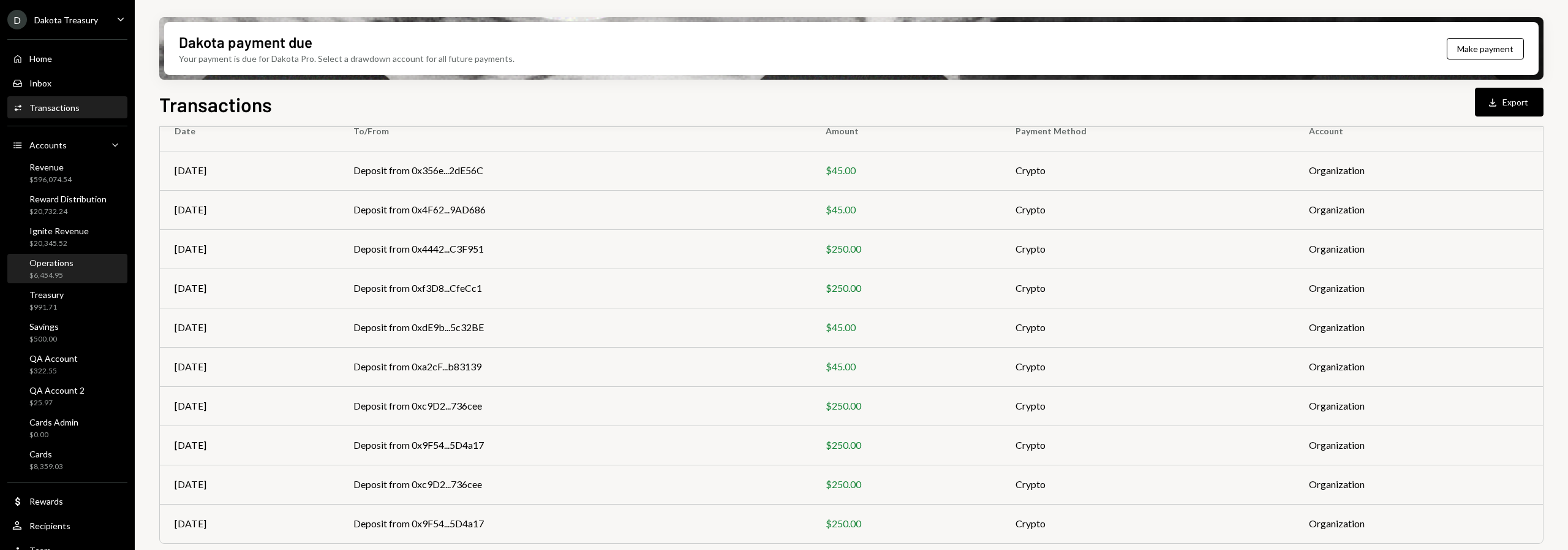
scroll to position [149, 0]
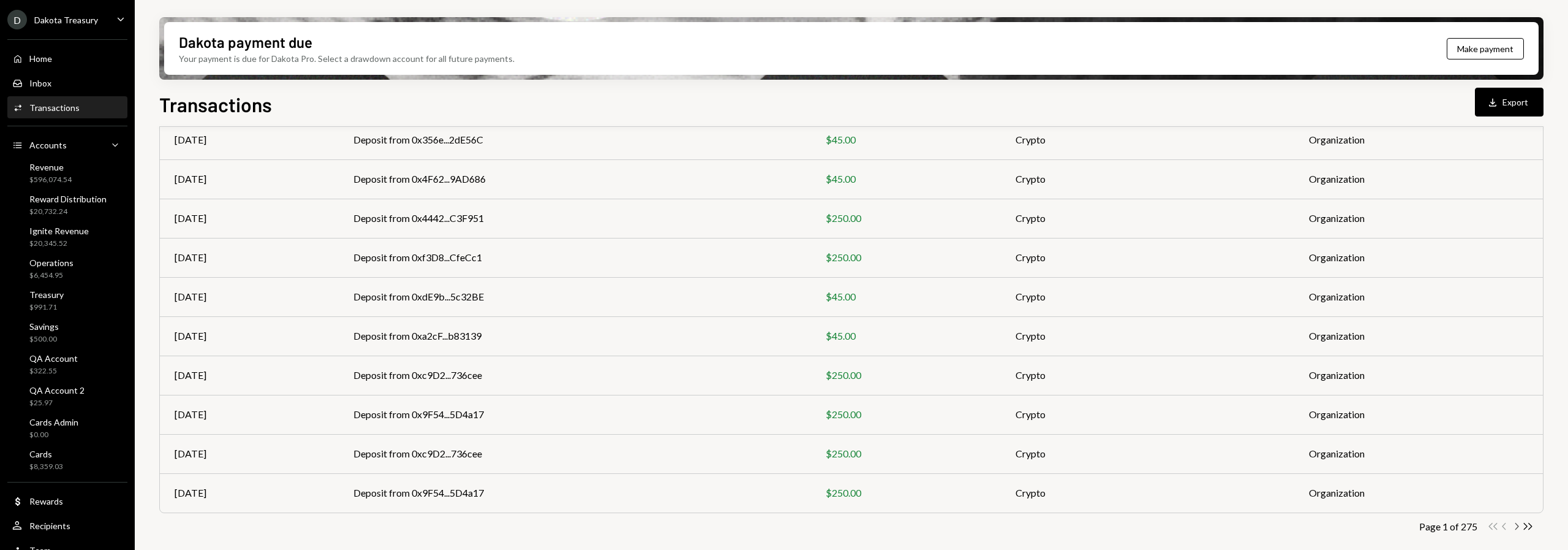
click at [1518, 527] on icon "button" at bounding box center [1517, 526] width 4 height 7
click at [1521, 529] on icon "Chevron Right" at bounding box center [1516, 526] width 12 height 12
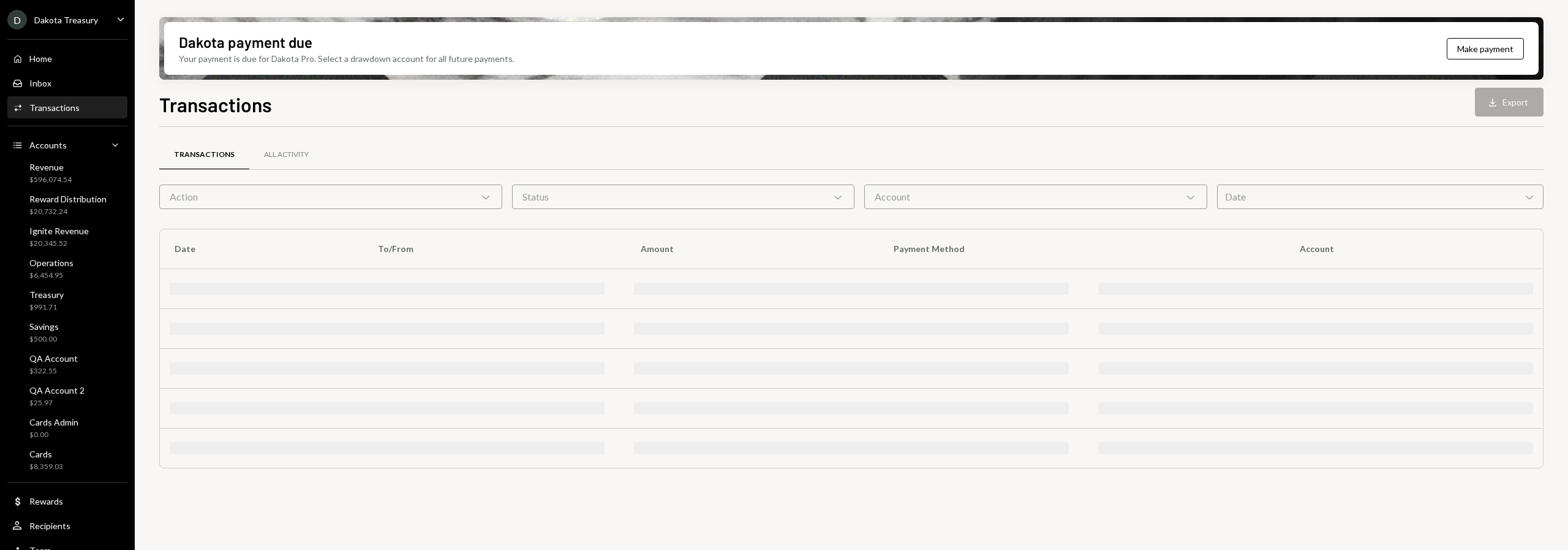
scroll to position [0, 0]
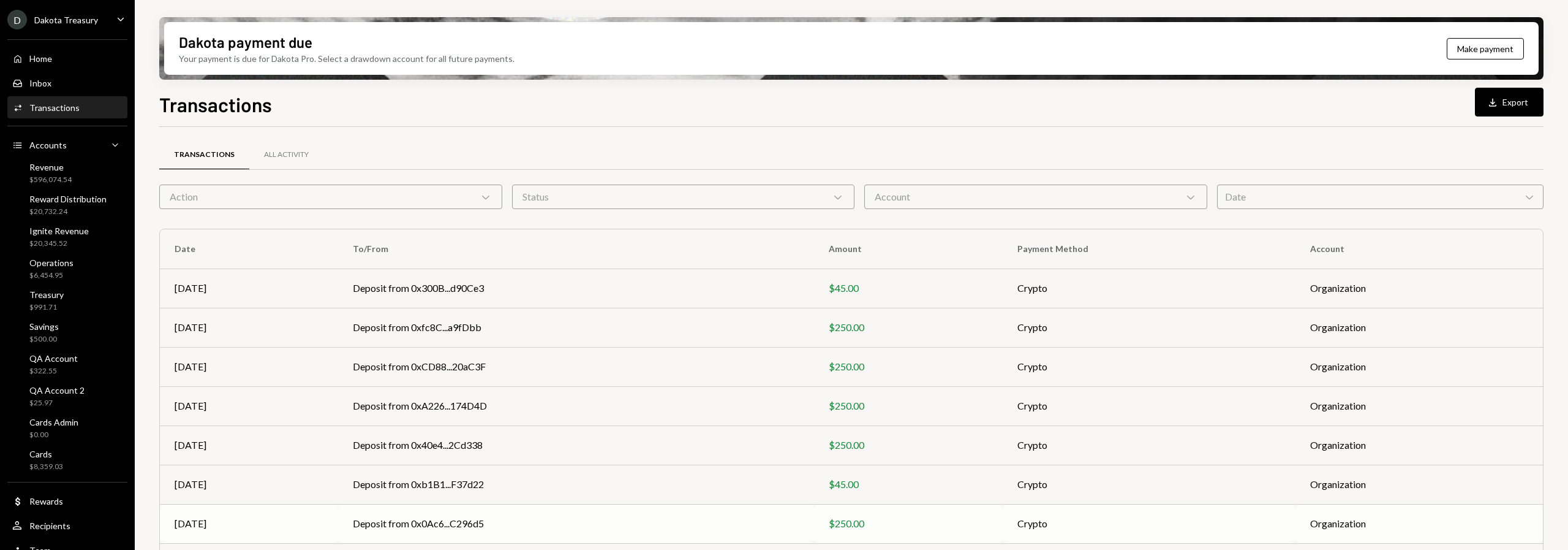
click at [1520, 529] on td "Organization" at bounding box center [1419, 523] width 247 height 39
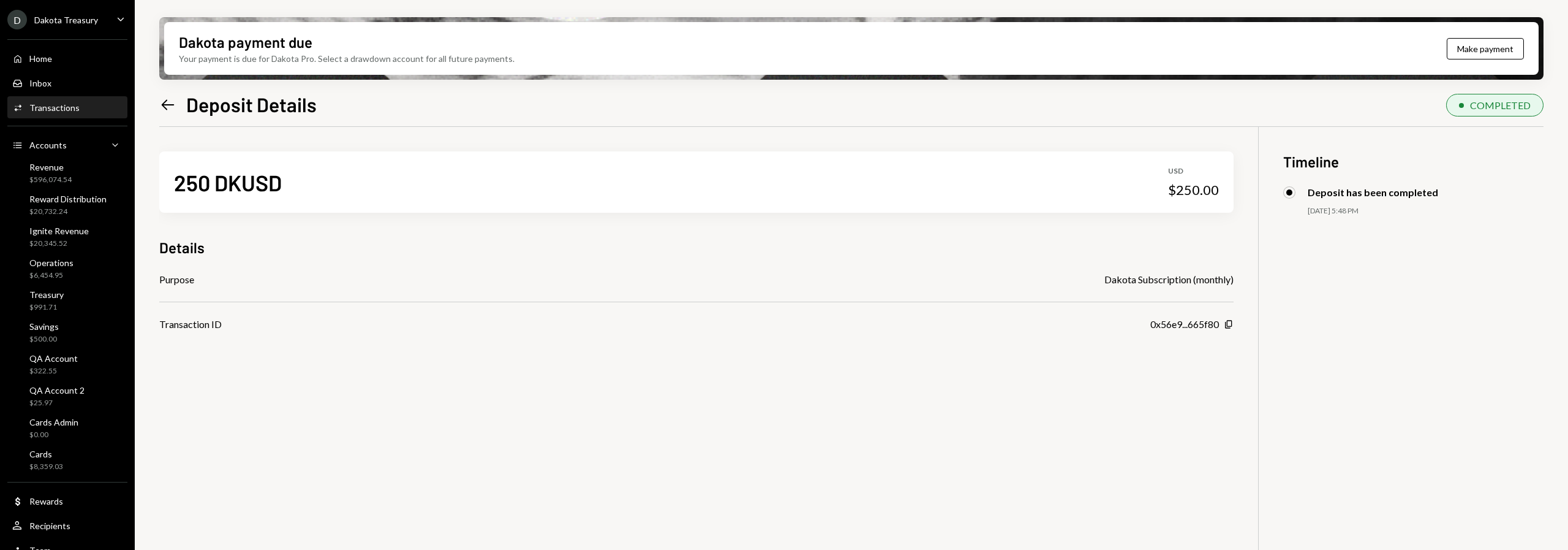
click at [1519, 529] on div "250 DKUSD USD $250.00 Details Purpose Dakota Subscription (monthly) Transaction…" at bounding box center [852, 402] width 1385 height 550
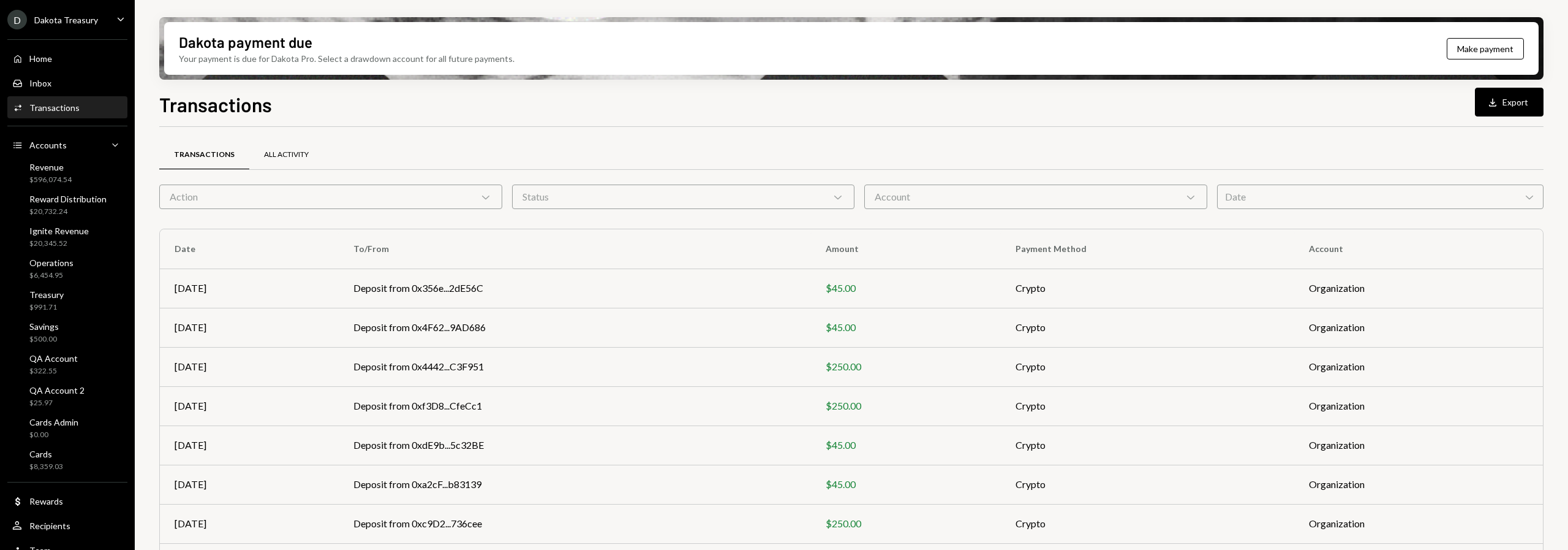
click at [269, 155] on div "All Activity" at bounding box center [286, 155] width 45 height 10
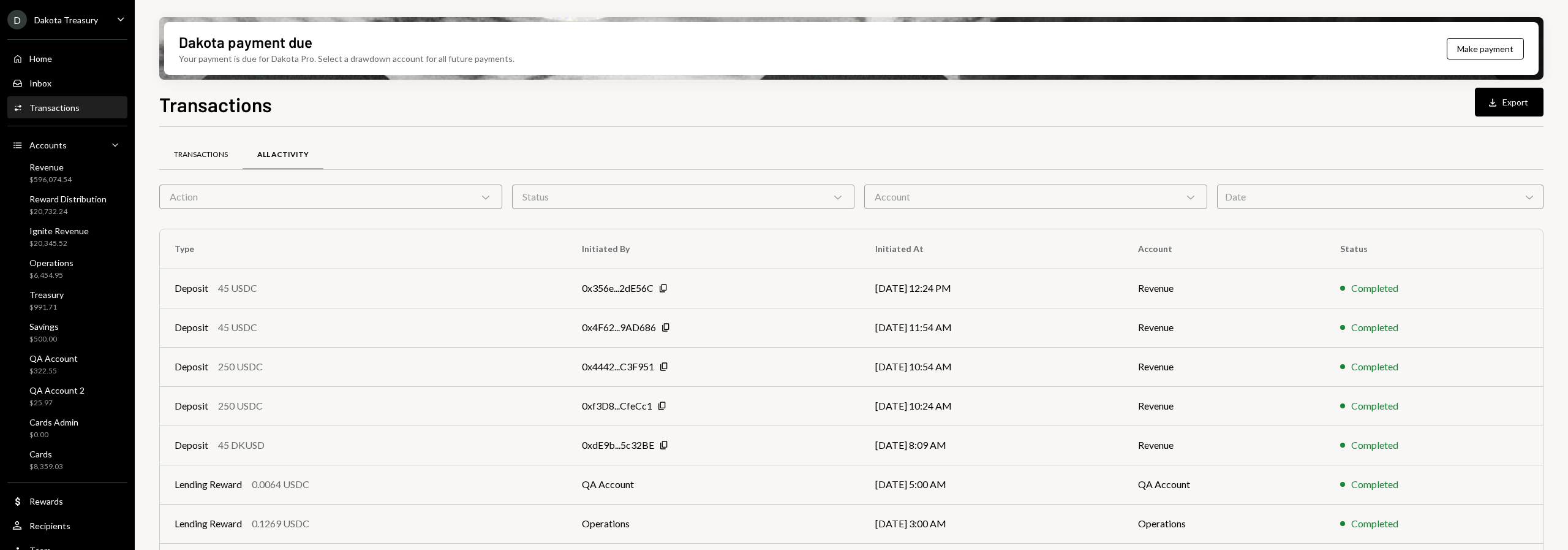
click at [210, 160] on div "Transactions" at bounding box center [201, 155] width 54 height 10
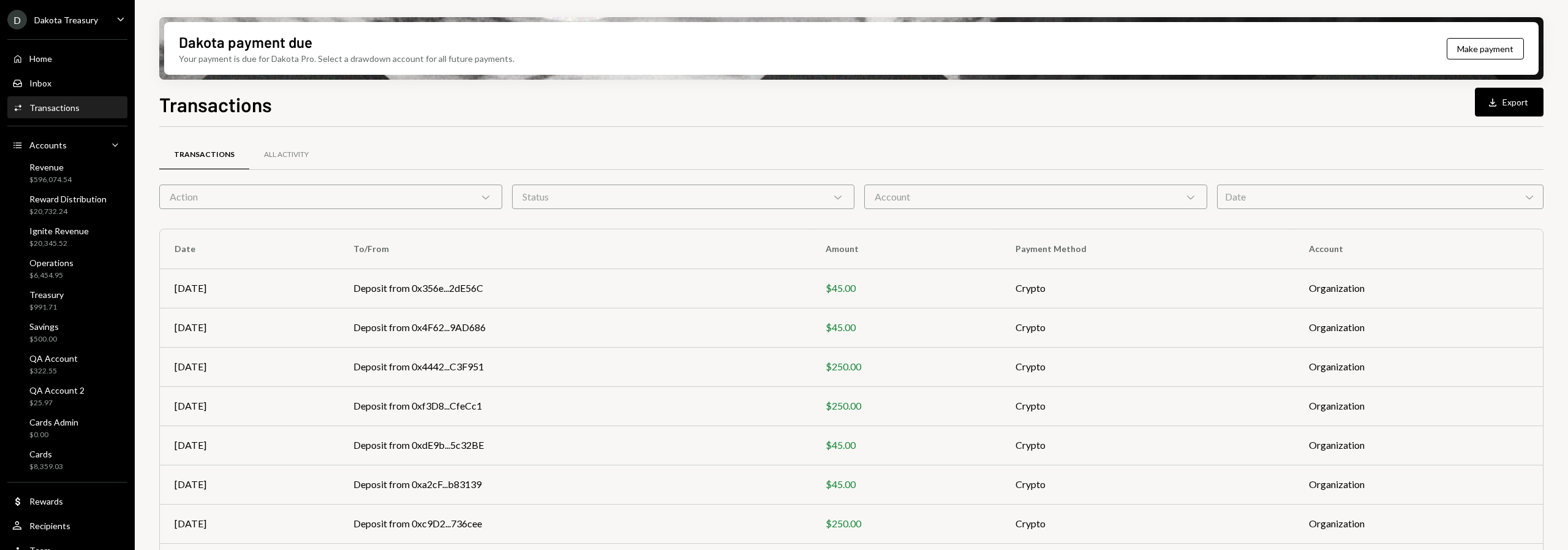
click at [318, 200] on div "Action Chevron Down" at bounding box center [331, 197] width 343 height 24
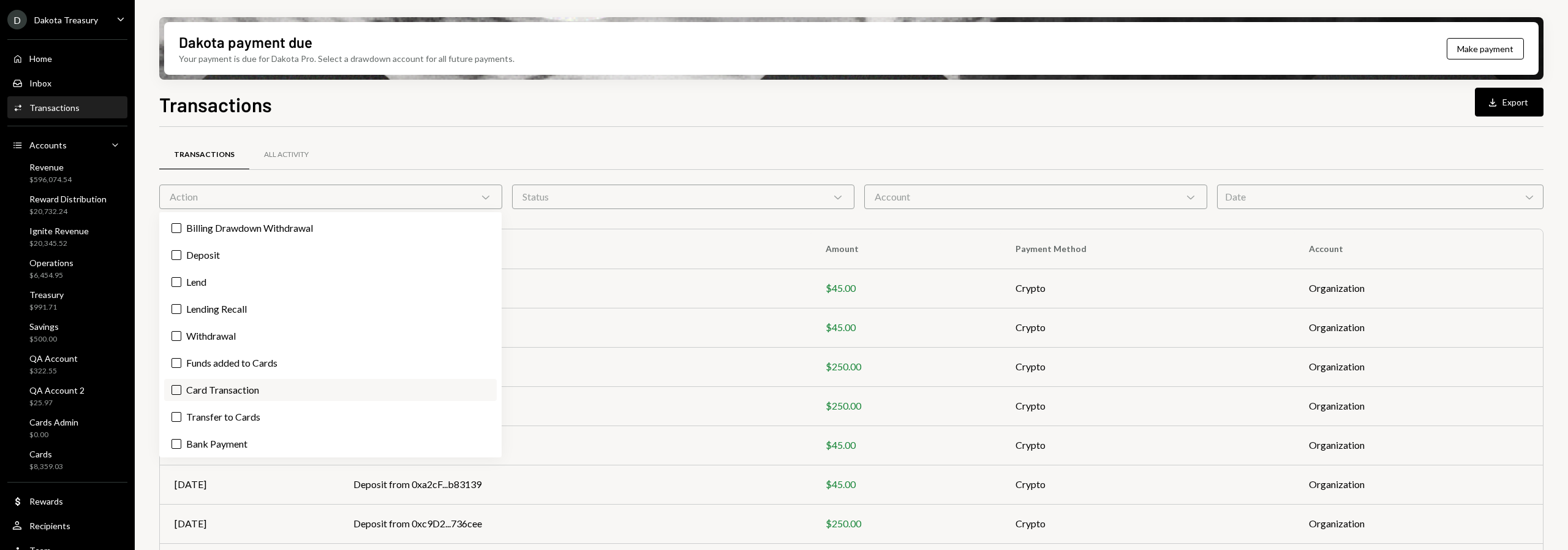
click at [256, 394] on label "Card Transaction" at bounding box center [330, 390] width 332 height 22
click at [182, 394] on button "Card Transaction" at bounding box center [176, 390] width 10 height 10
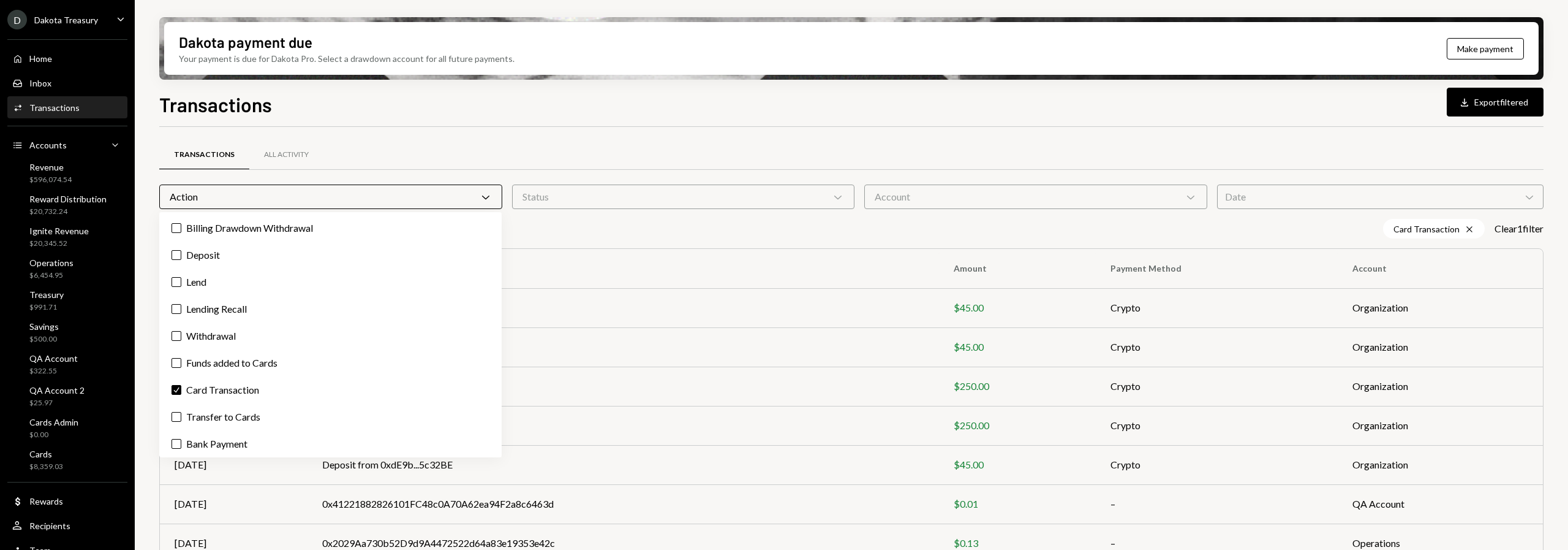
click at [479, 124] on div "Transactions Download Export filtered Transactions All Activity Action Chevron …" at bounding box center [852, 356] width 1385 height 533
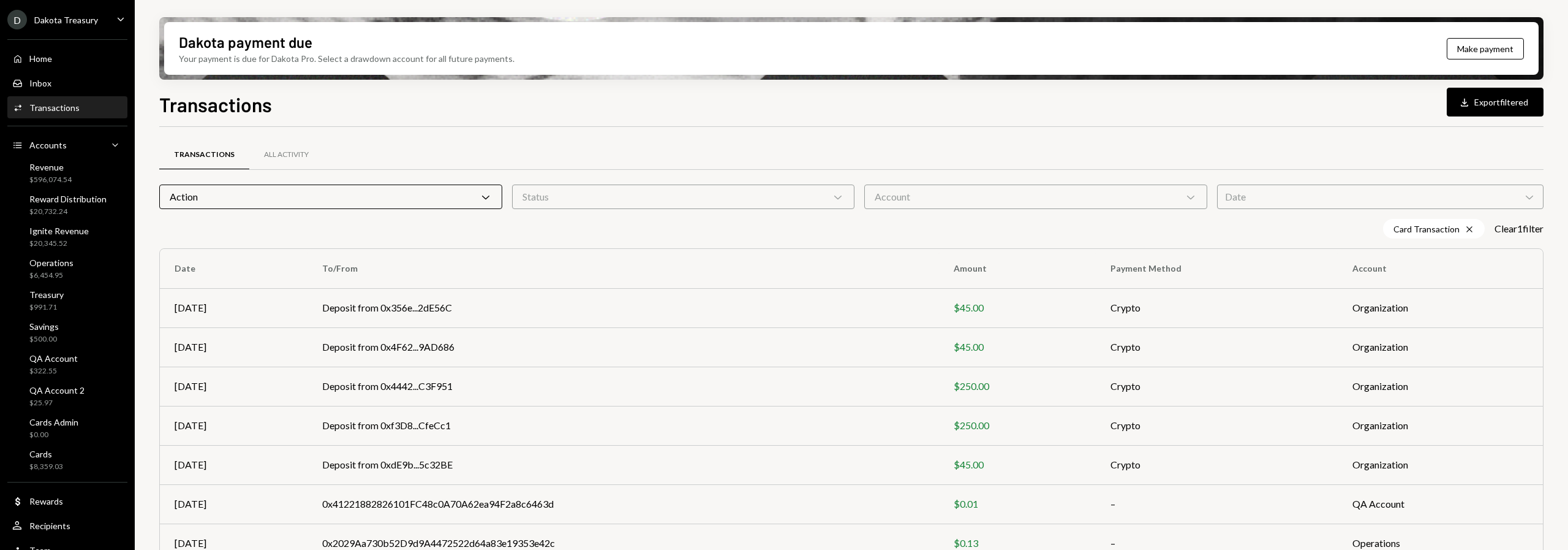
click at [376, 192] on div "Action Chevron Down" at bounding box center [331, 197] width 343 height 24
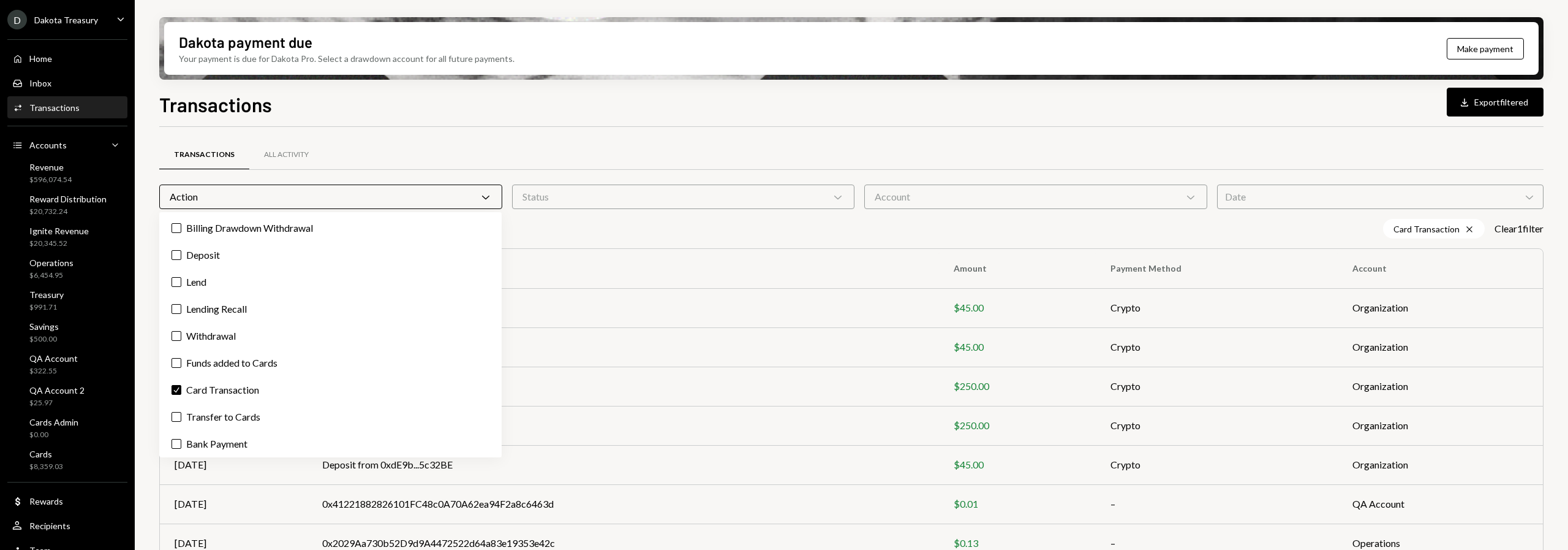
click at [425, 117] on div "Transactions Download Export filtered Transactions All Activity Action Chevron …" at bounding box center [852, 356] width 1385 height 533
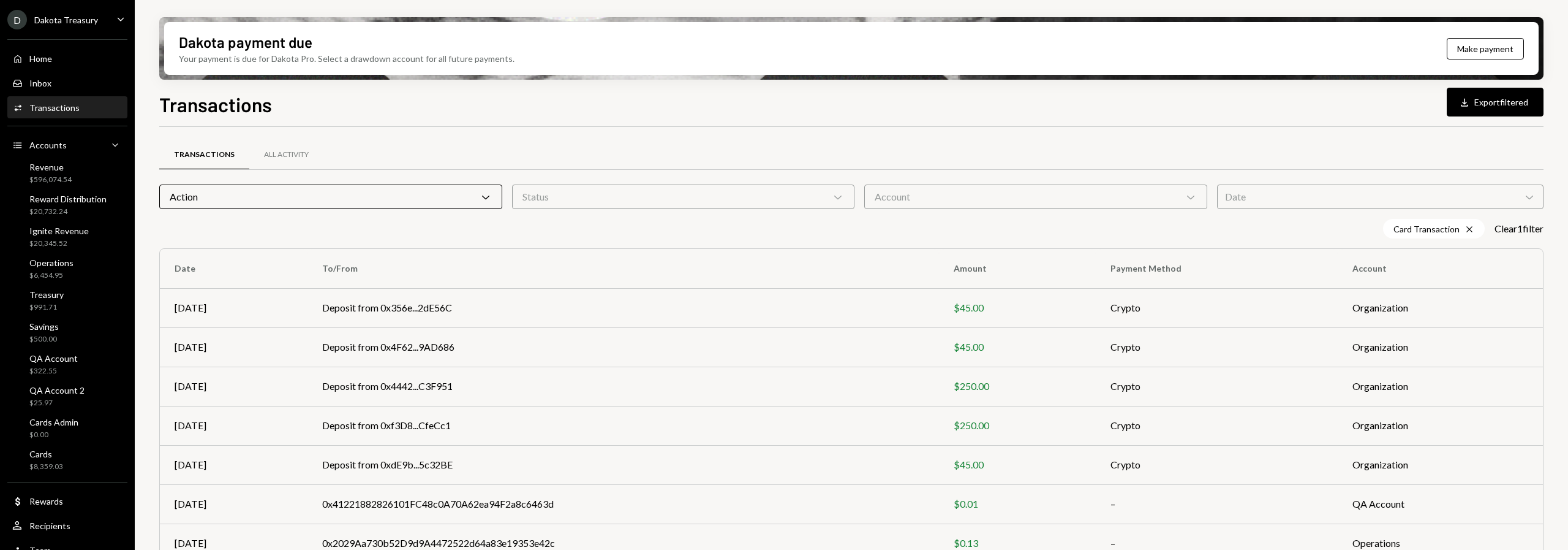
click at [238, 200] on div "Action Chevron Down" at bounding box center [331, 197] width 343 height 24
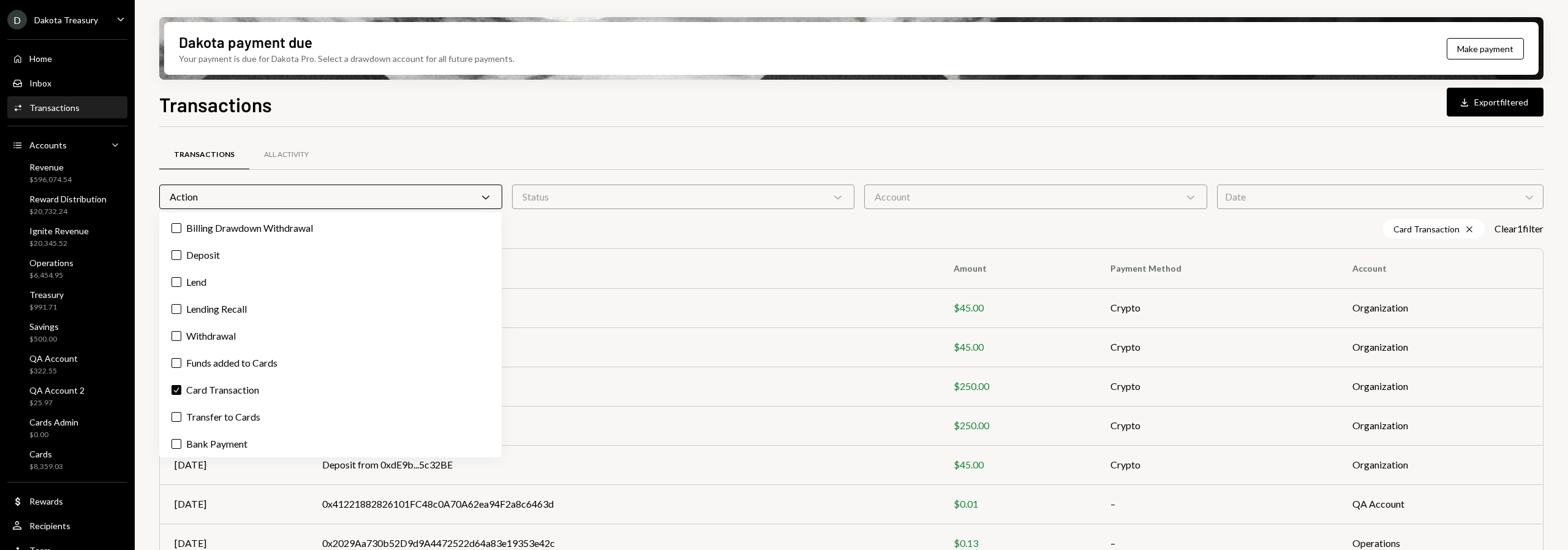
click at [471, 120] on div "Transactions Download Export filtered Transactions All Activity Action Chevron …" at bounding box center [852, 356] width 1385 height 533
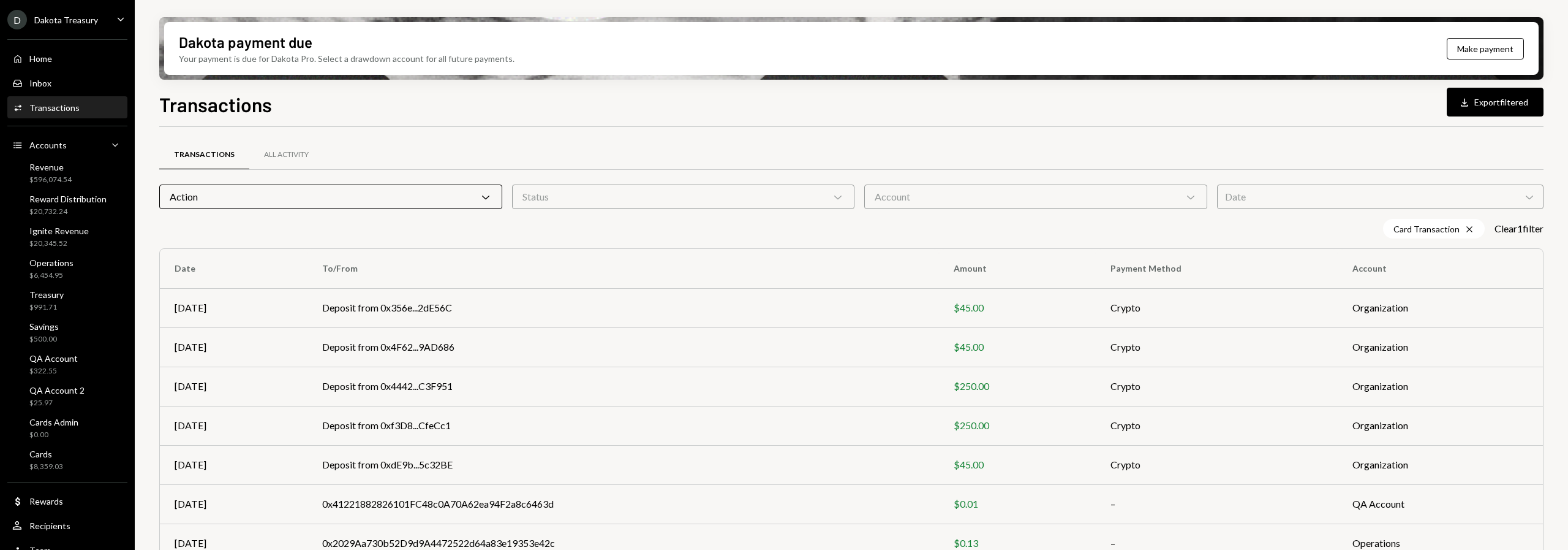
click at [421, 109] on div "Transactions Download Export filtered" at bounding box center [852, 103] width 1385 height 27
click at [211, 106] on h1 "Transactions" at bounding box center [216, 103] width 113 height 24
